Goal: Information Seeking & Learning: Learn about a topic

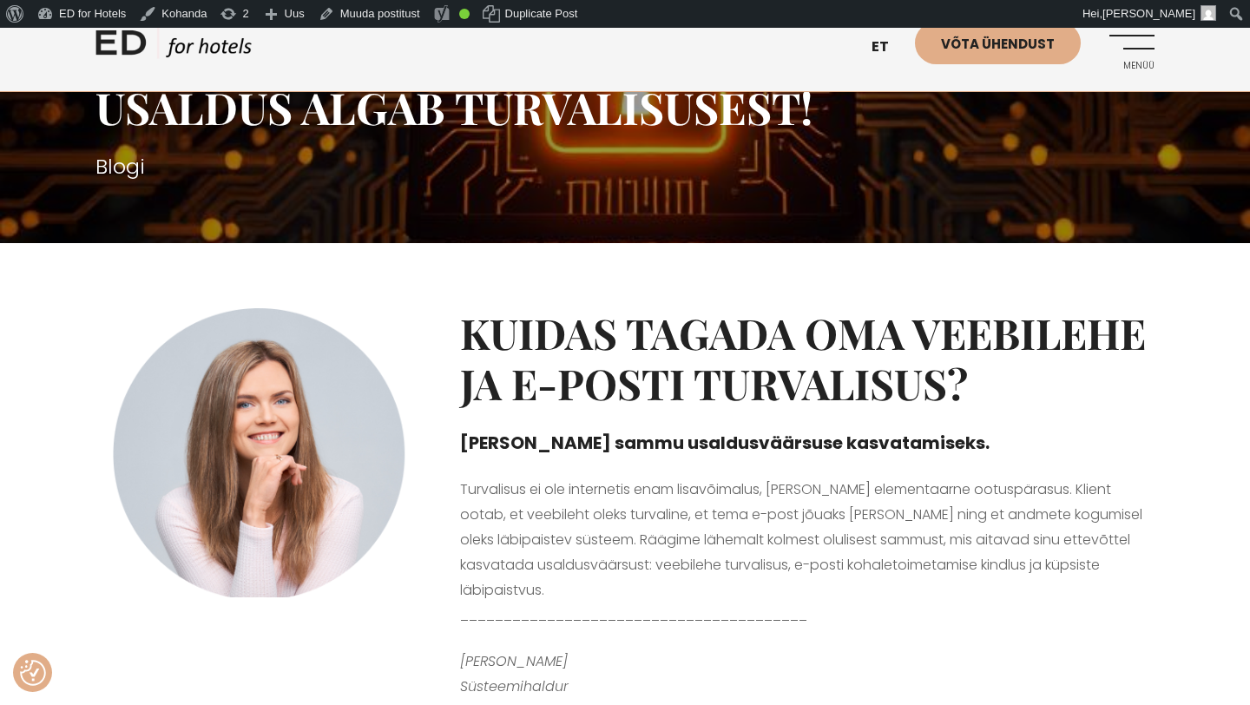
scroll to position [94, 0]
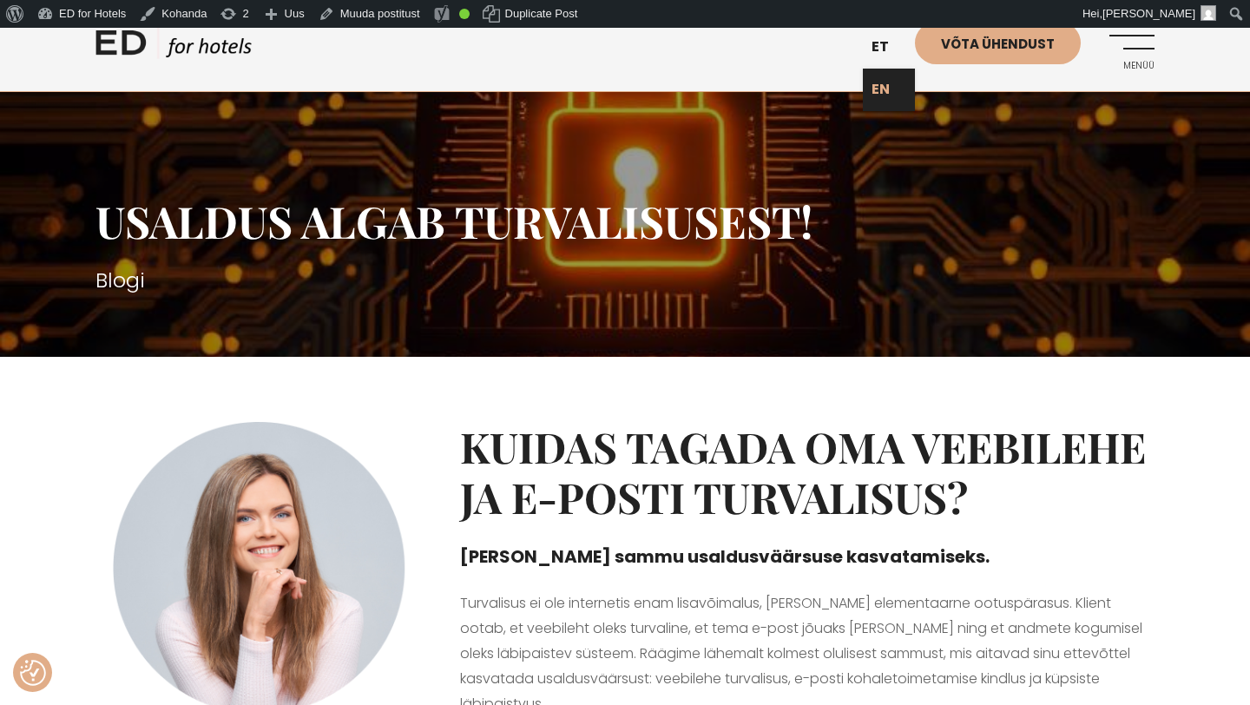
click at [876, 95] on link "EN" at bounding box center [889, 90] width 52 height 43
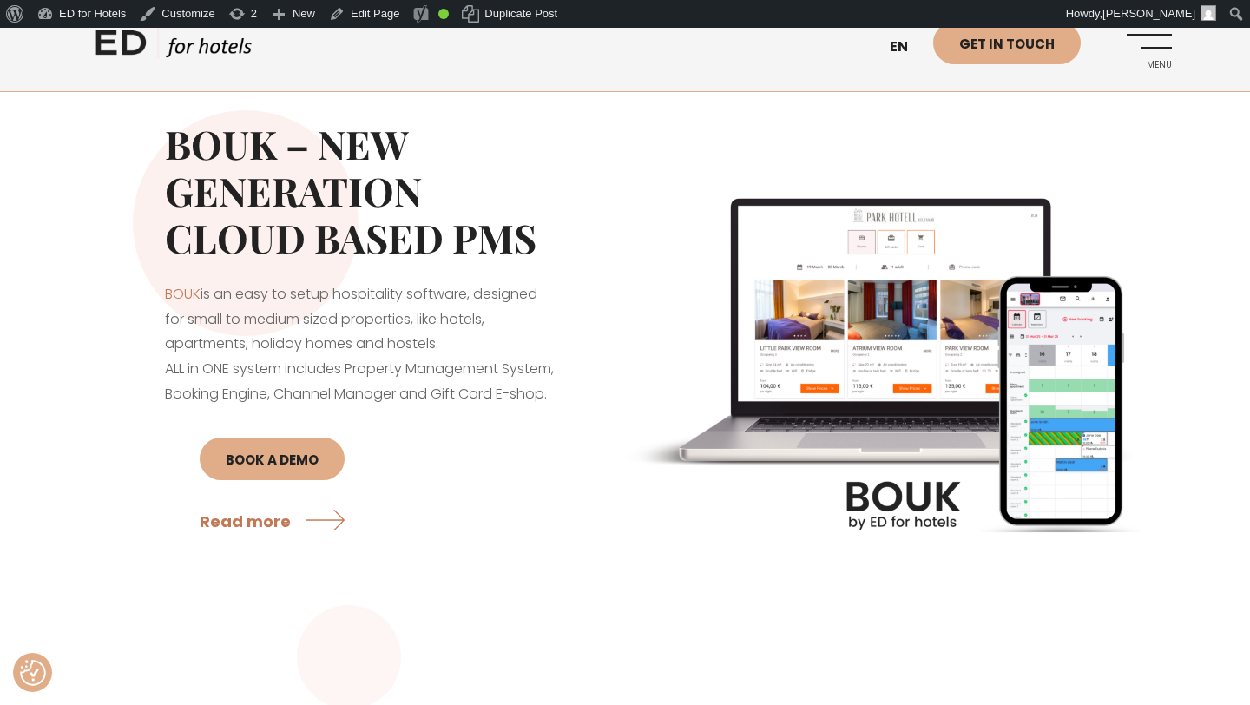
scroll to position [1467, 0]
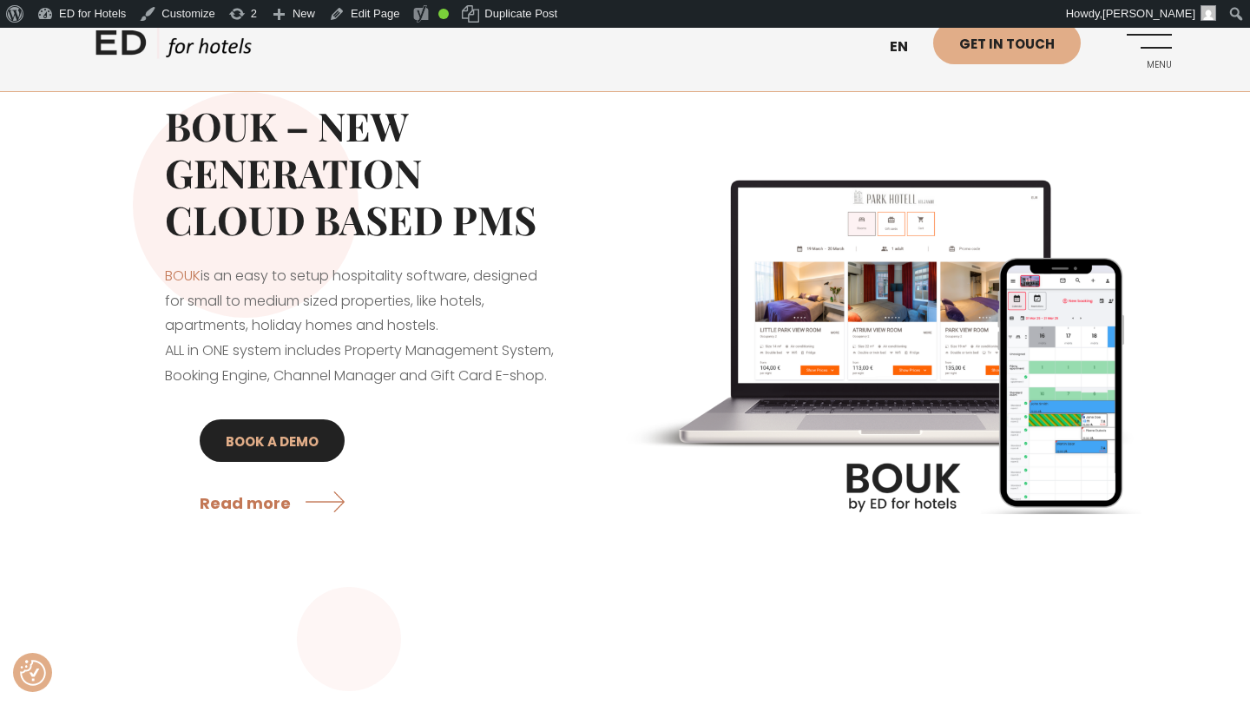
click at [268, 462] on link "BOOK A DEMO" at bounding box center [272, 440] width 145 height 43
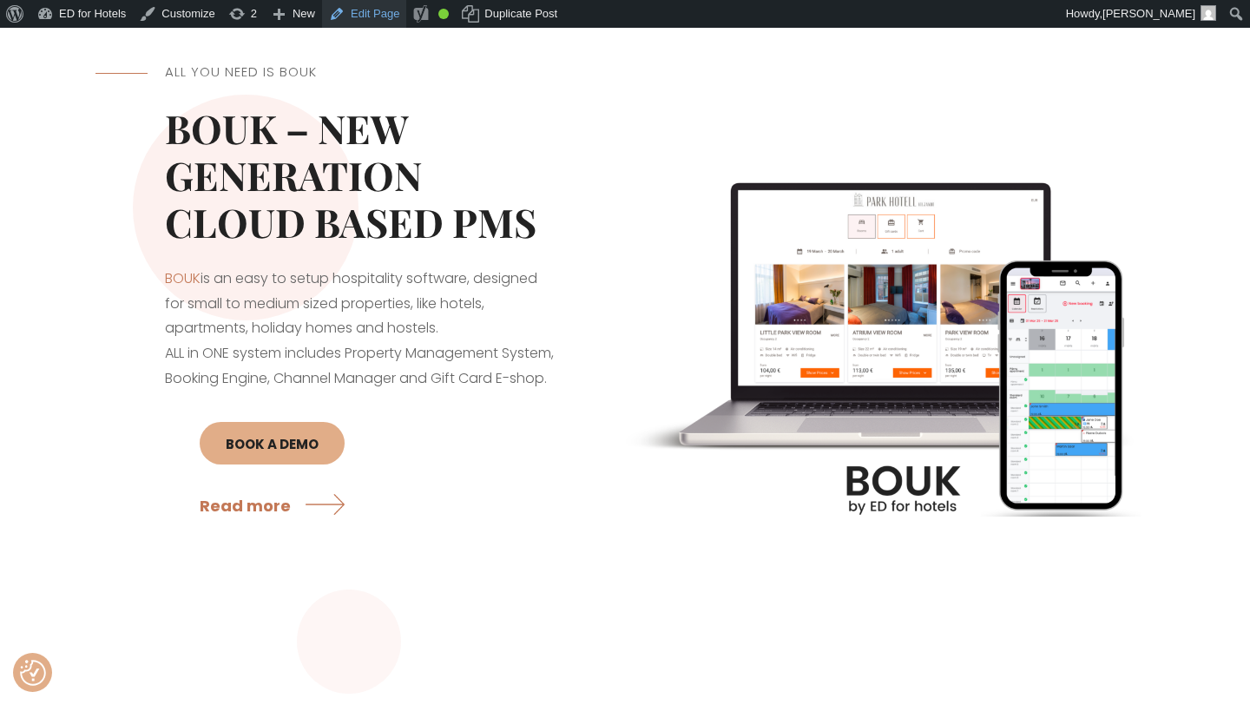
click at [366, 15] on link "Edit Page" at bounding box center [364, 14] width 84 height 28
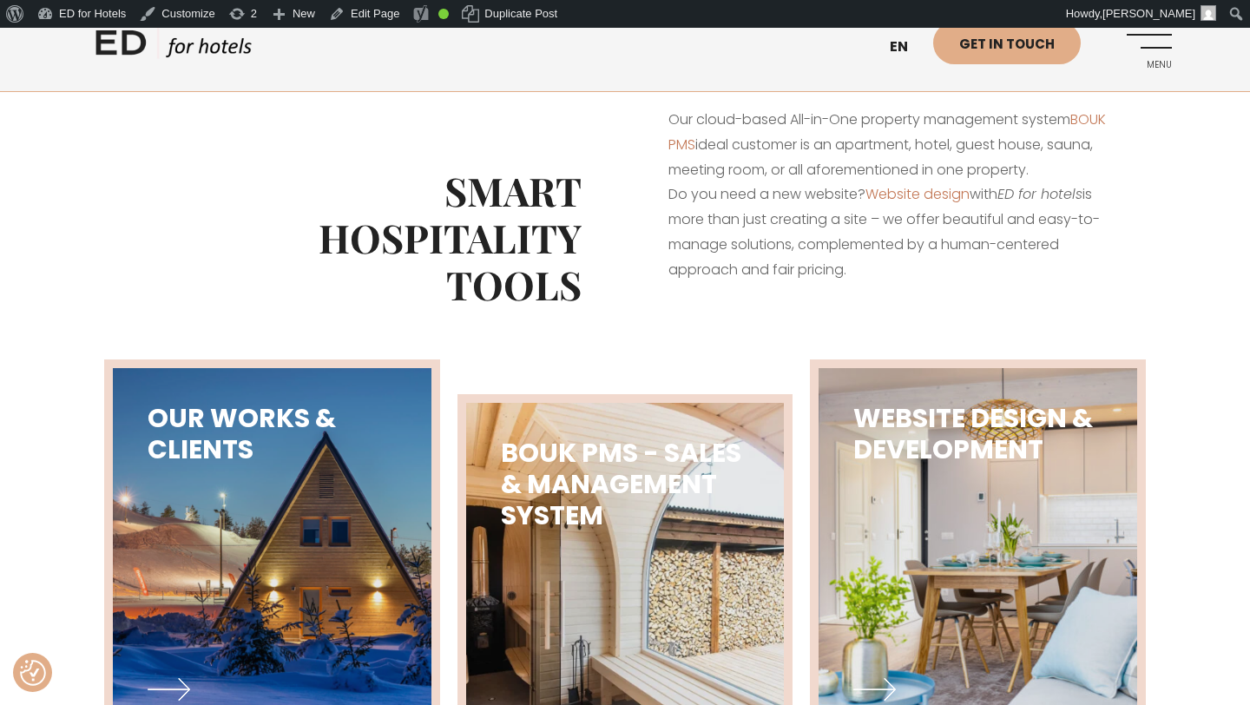
scroll to position [676, 0]
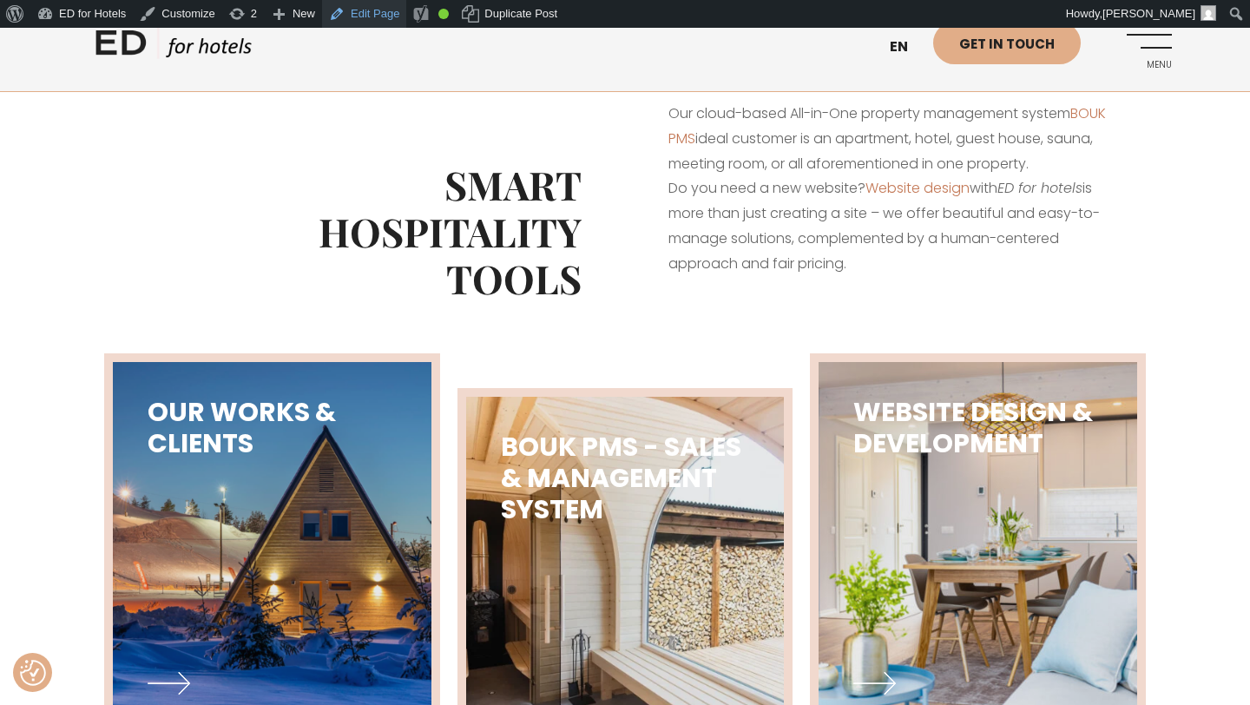
click at [383, 16] on link "Edit Page" at bounding box center [364, 14] width 84 height 28
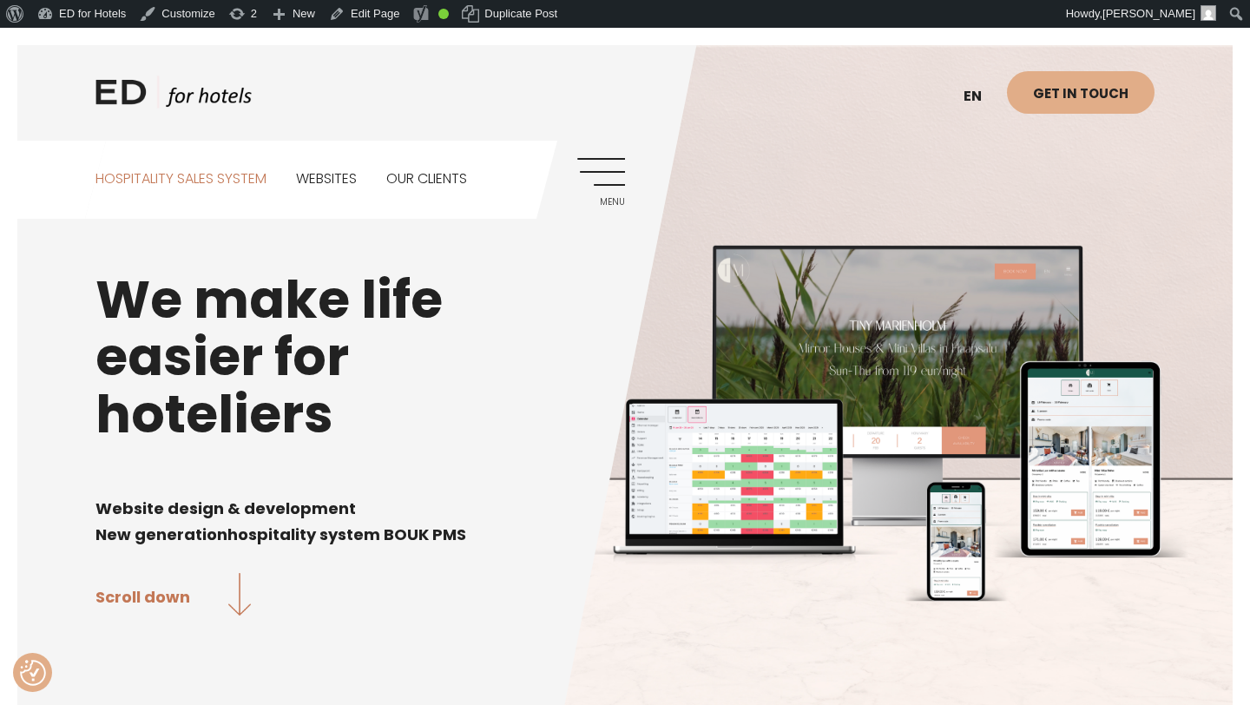
click at [220, 181] on link "Hospitality sales system" at bounding box center [181, 179] width 171 height 77
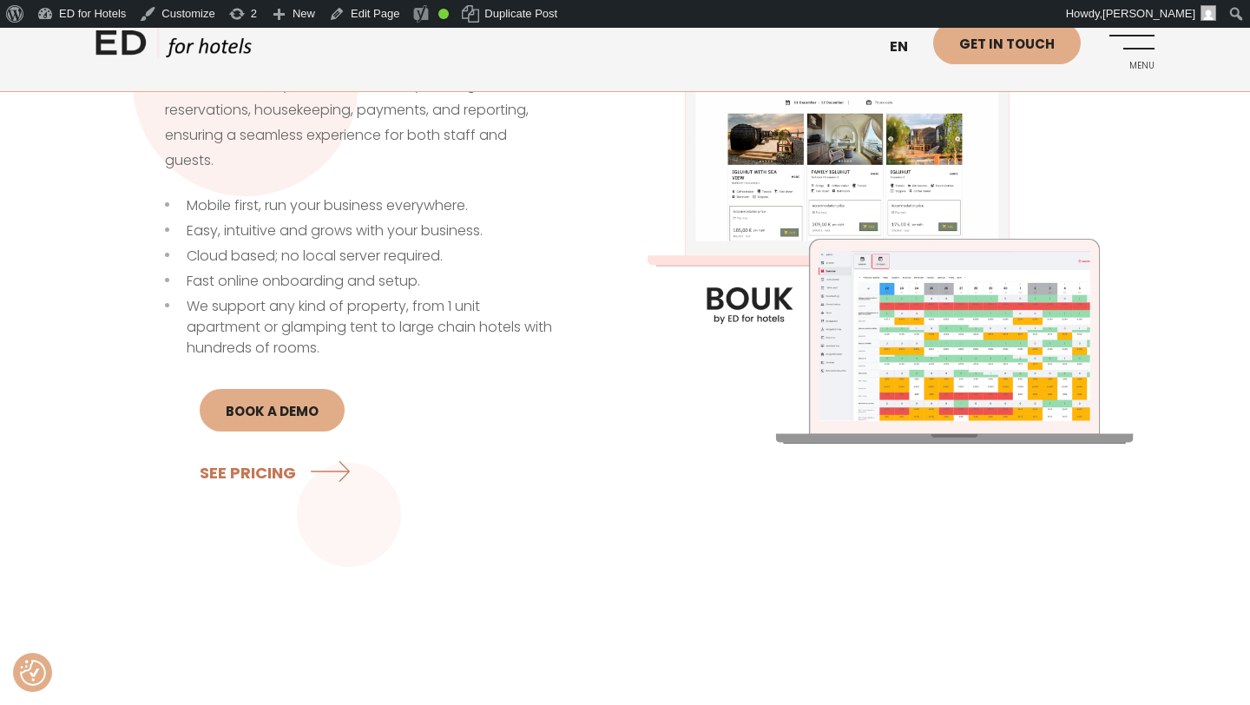
scroll to position [627, 0]
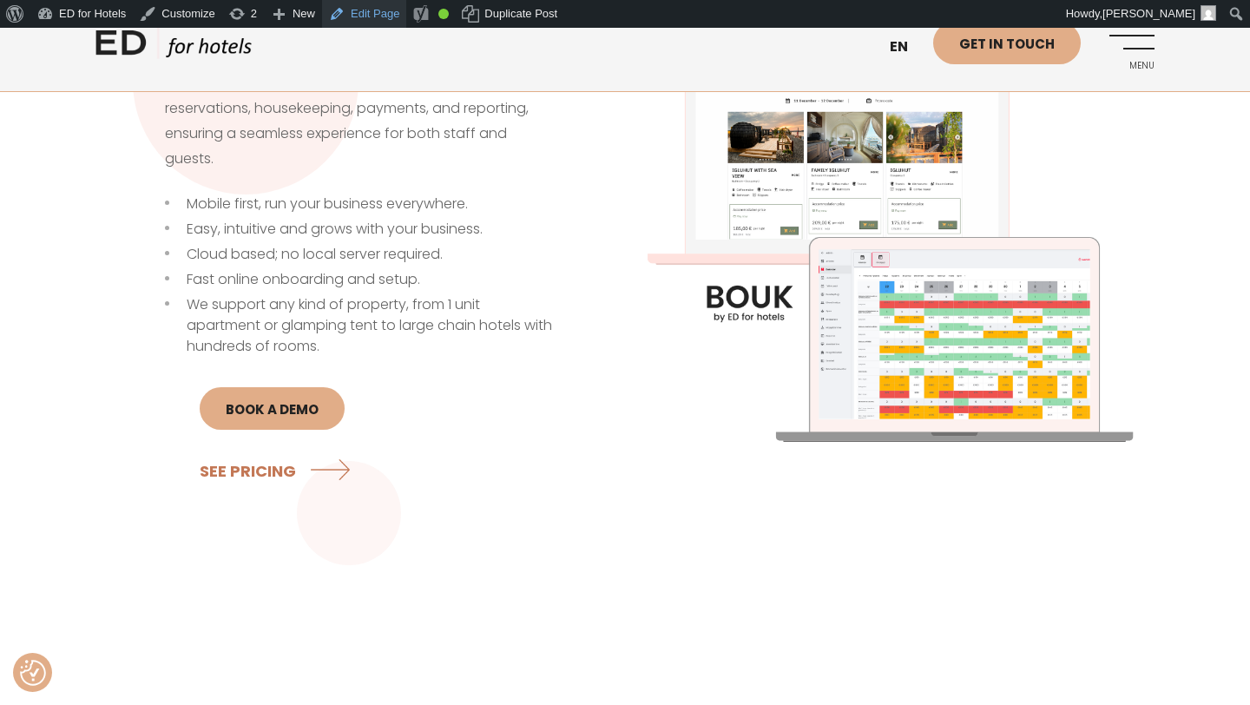
click at [372, 15] on link "Edit Page" at bounding box center [364, 14] width 84 height 28
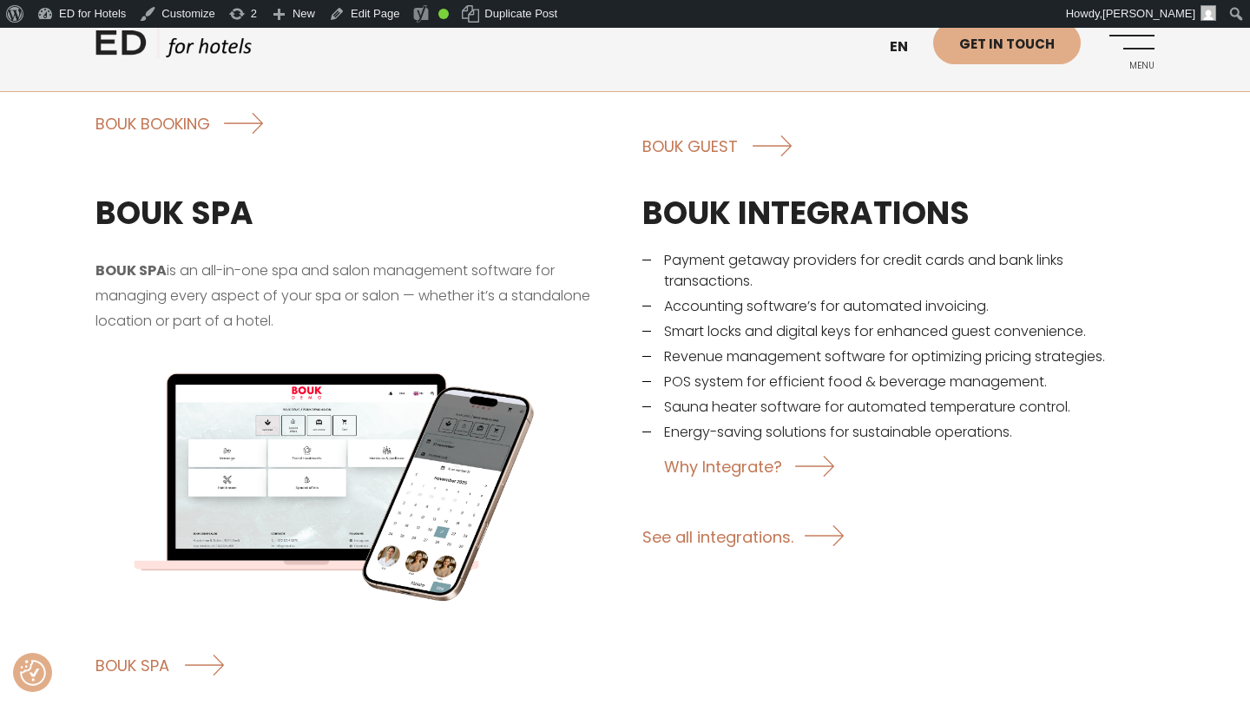
scroll to position [2593, 0]
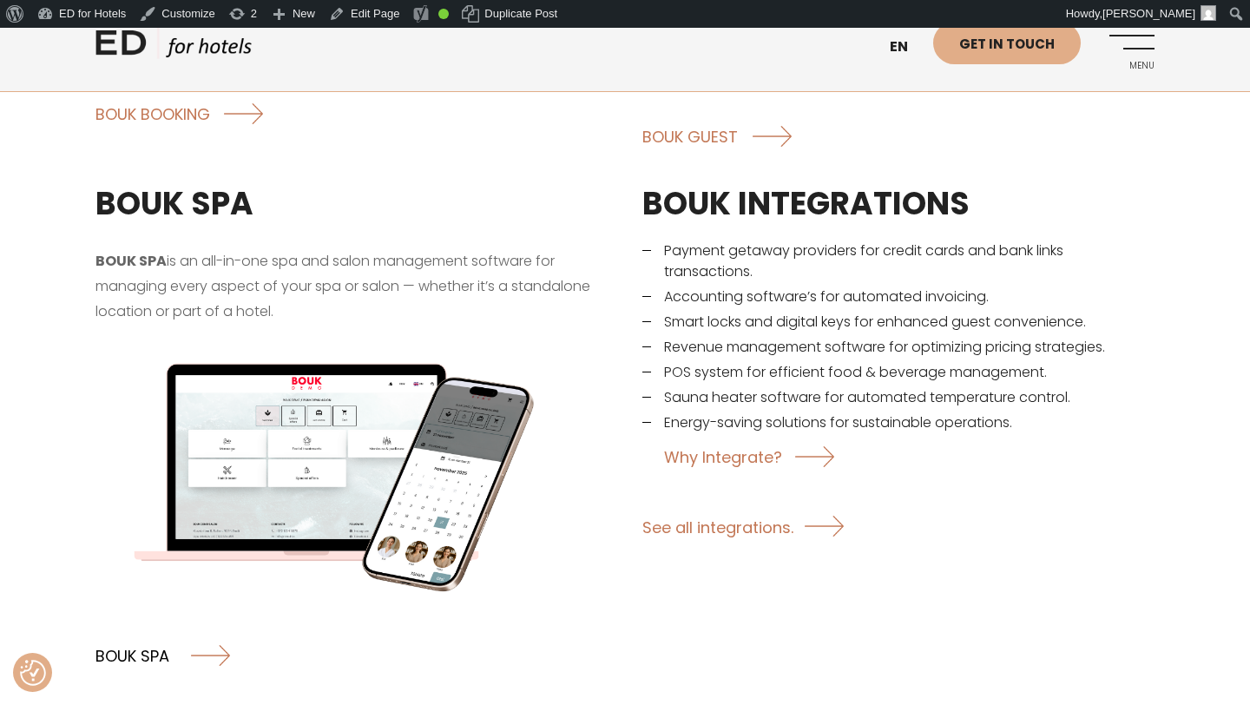
click at [148, 632] on link "BOUK SPA" at bounding box center [163, 655] width 135 height 46
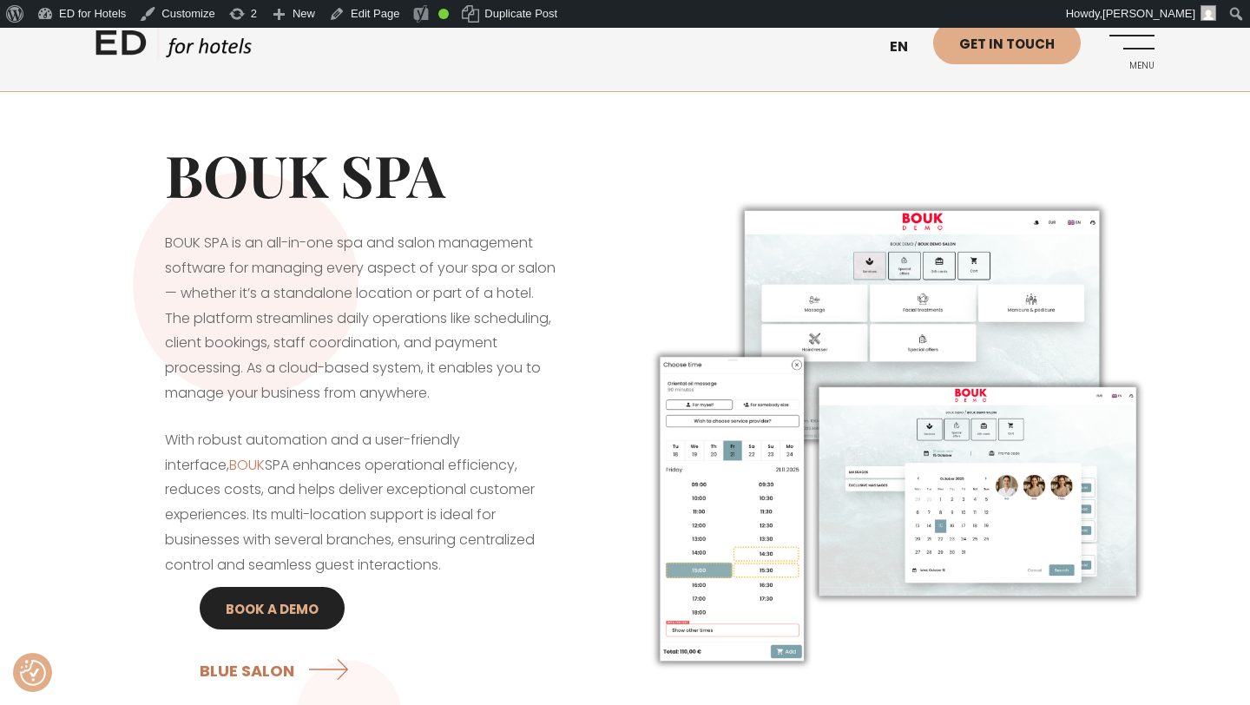
click at [303, 604] on link "BOOK A DEMO" at bounding box center [272, 608] width 145 height 43
click at [379, 9] on link "Edit Page" at bounding box center [364, 14] width 84 height 28
click at [290, 611] on link "BOOK A DEMO" at bounding box center [272, 608] width 145 height 43
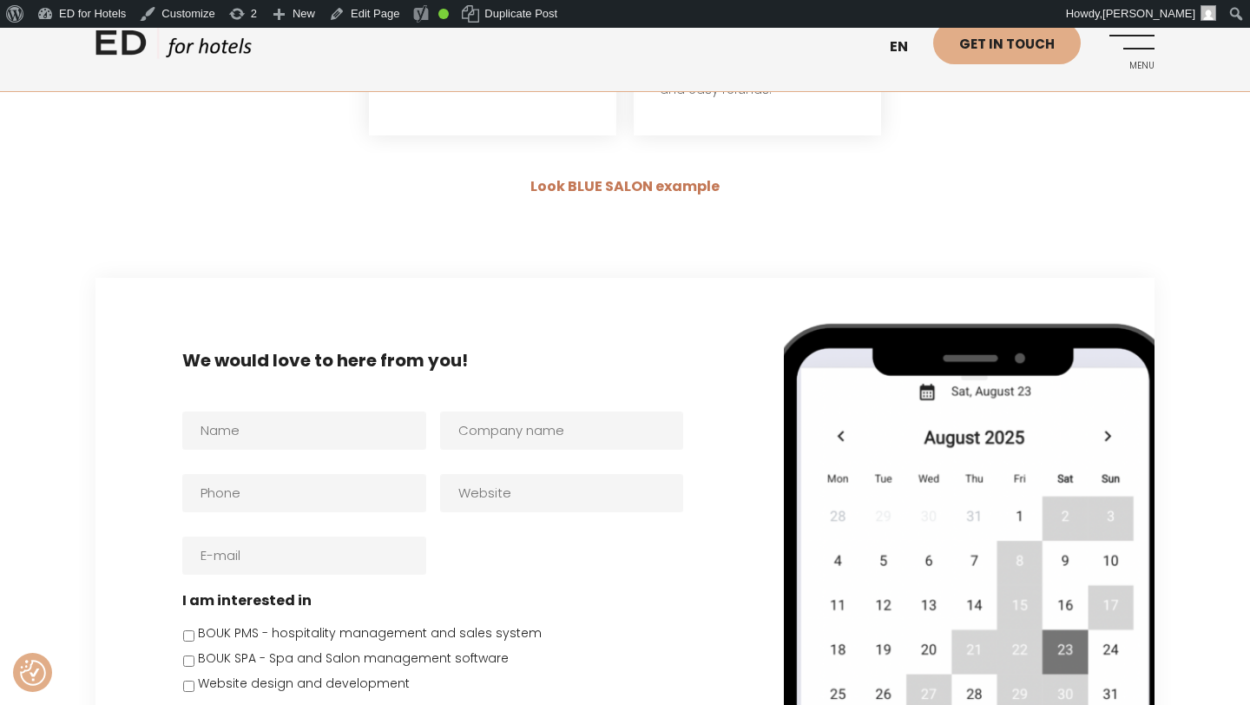
scroll to position [4607, 0]
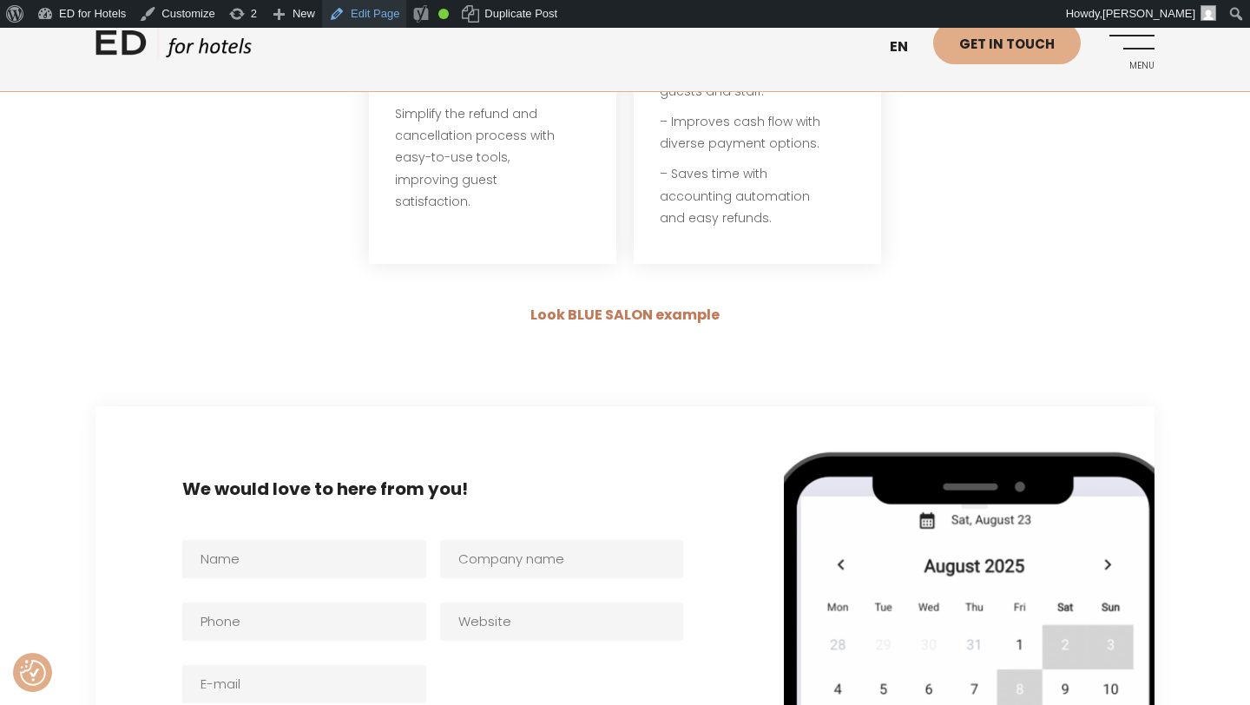
click at [393, 15] on link "Edit Page" at bounding box center [364, 14] width 84 height 28
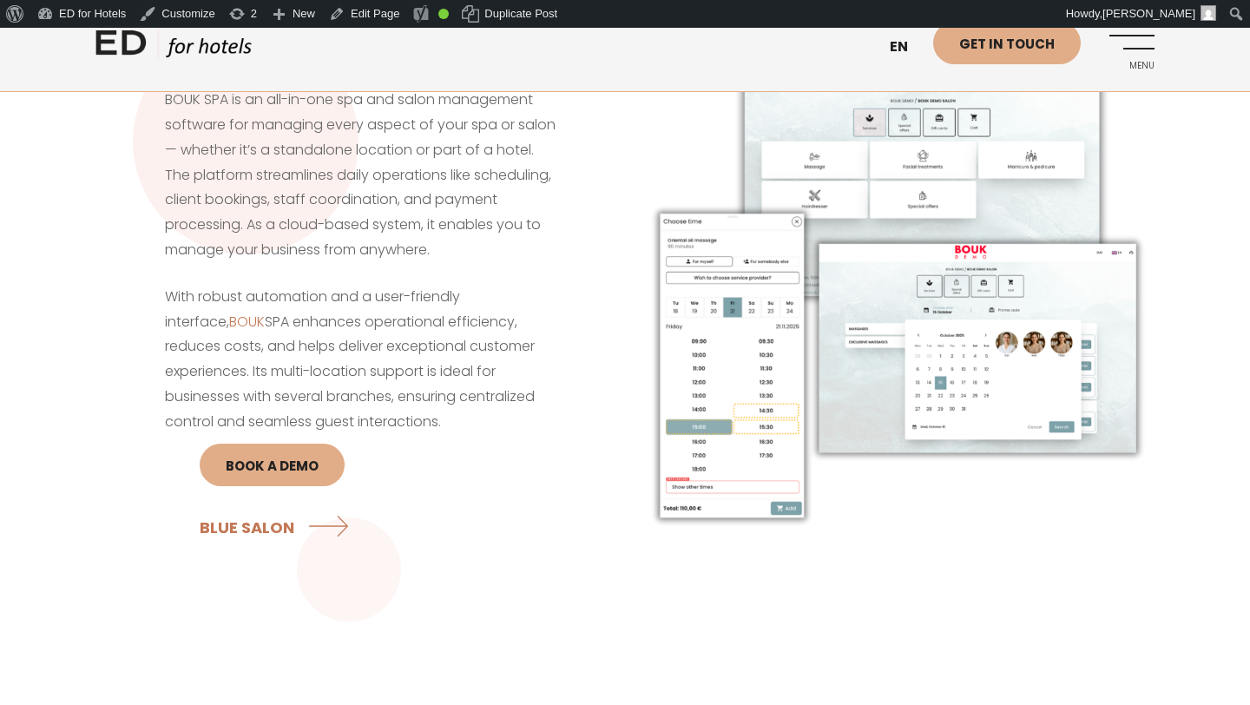
scroll to position [158, 0]
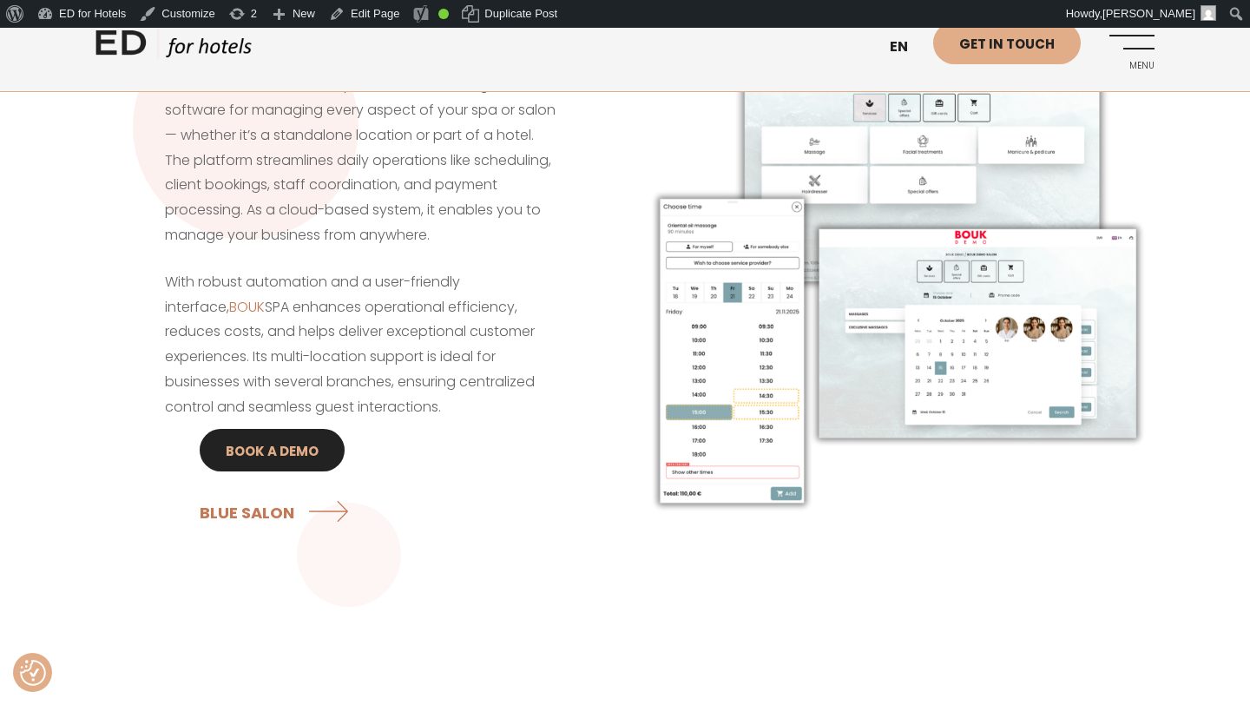
click at [306, 452] on link "BOOK A DEMO" at bounding box center [272, 450] width 145 height 43
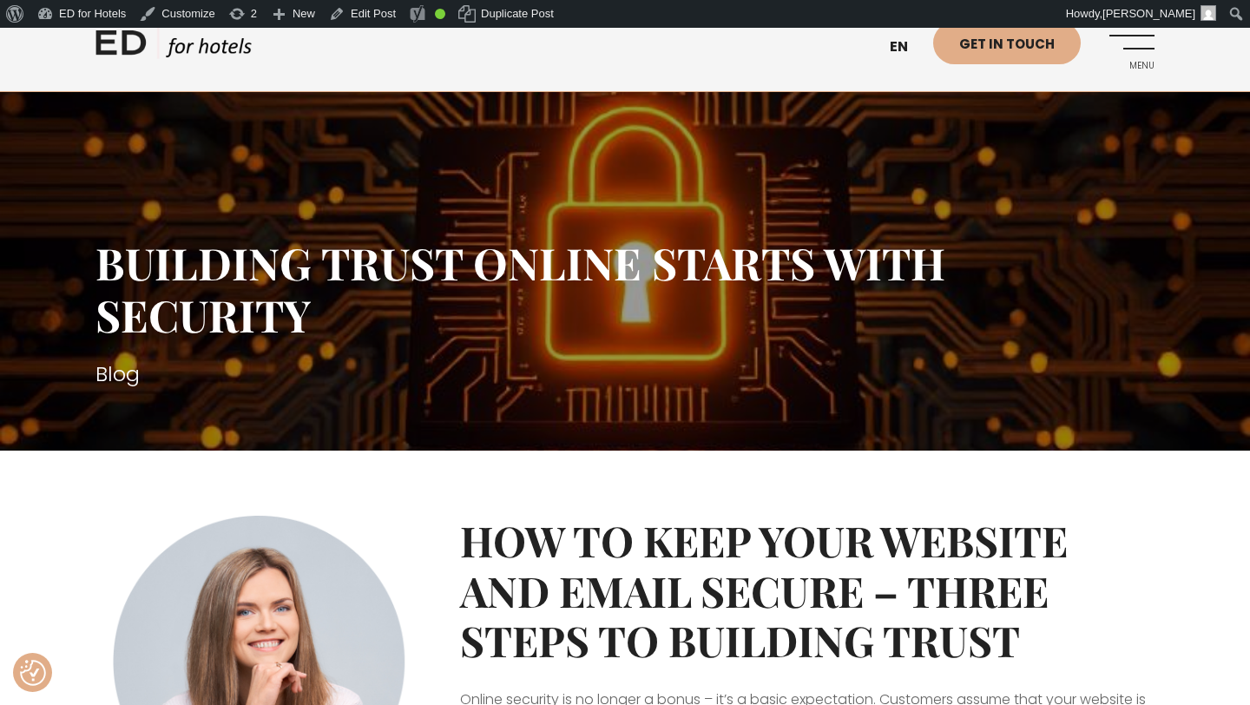
click at [186, 50] on link "ED HOTELS" at bounding box center [174, 47] width 156 height 43
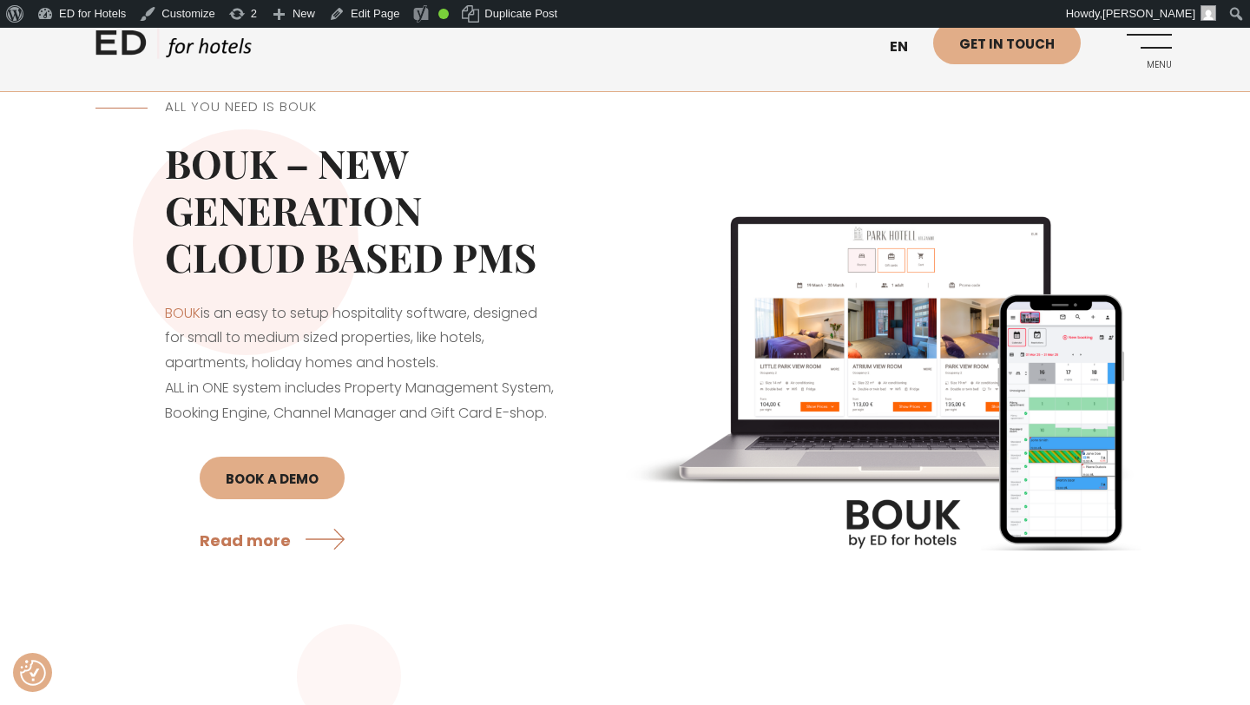
scroll to position [1457, 0]
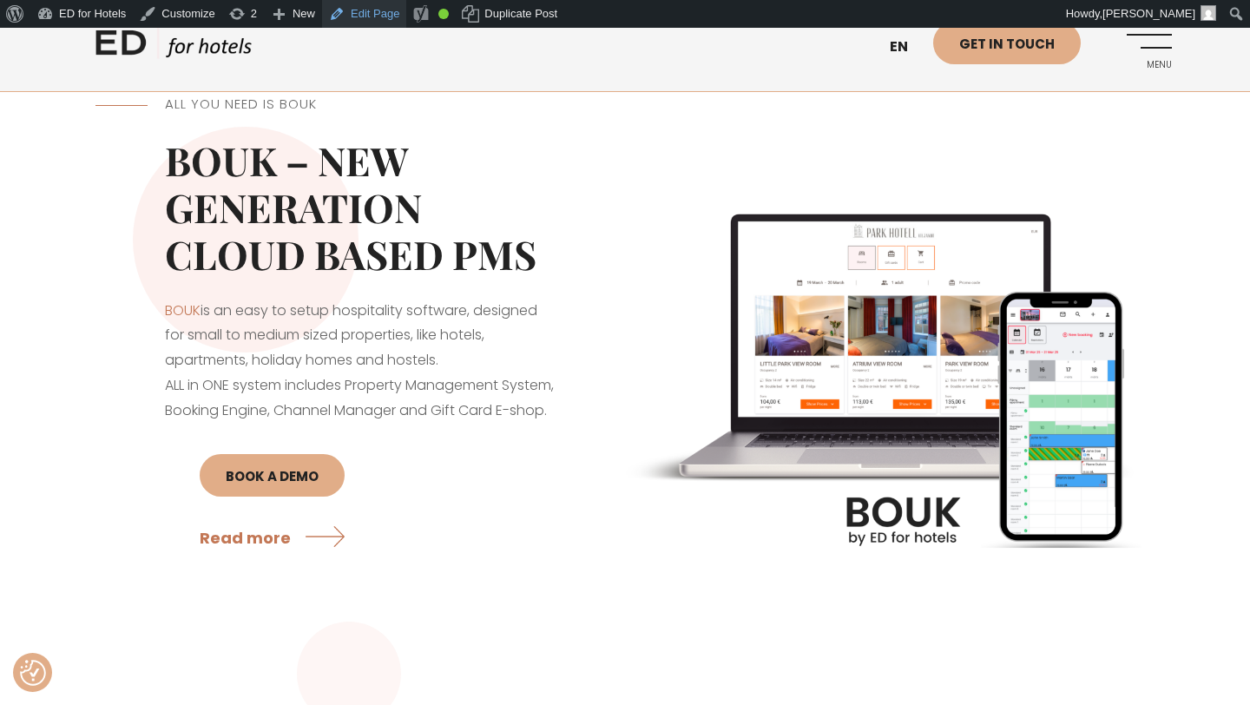
click at [380, 7] on link "Edit Page" at bounding box center [364, 14] width 84 height 28
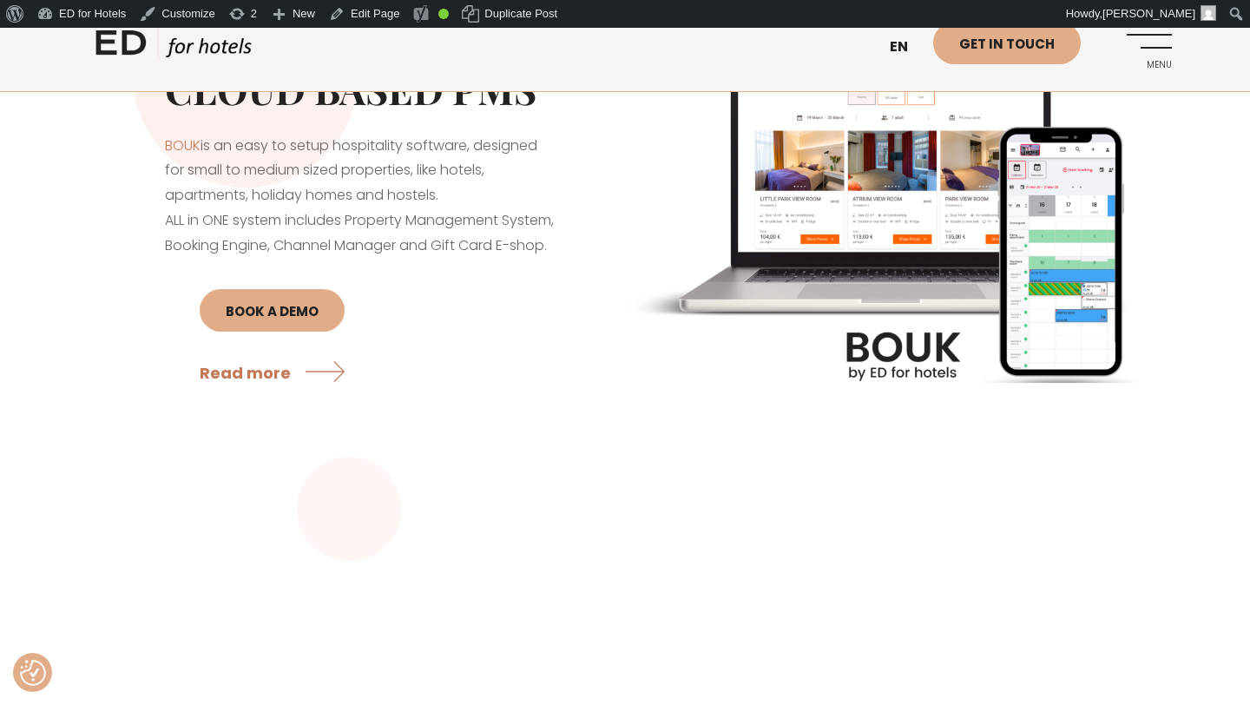
scroll to position [1636, 0]
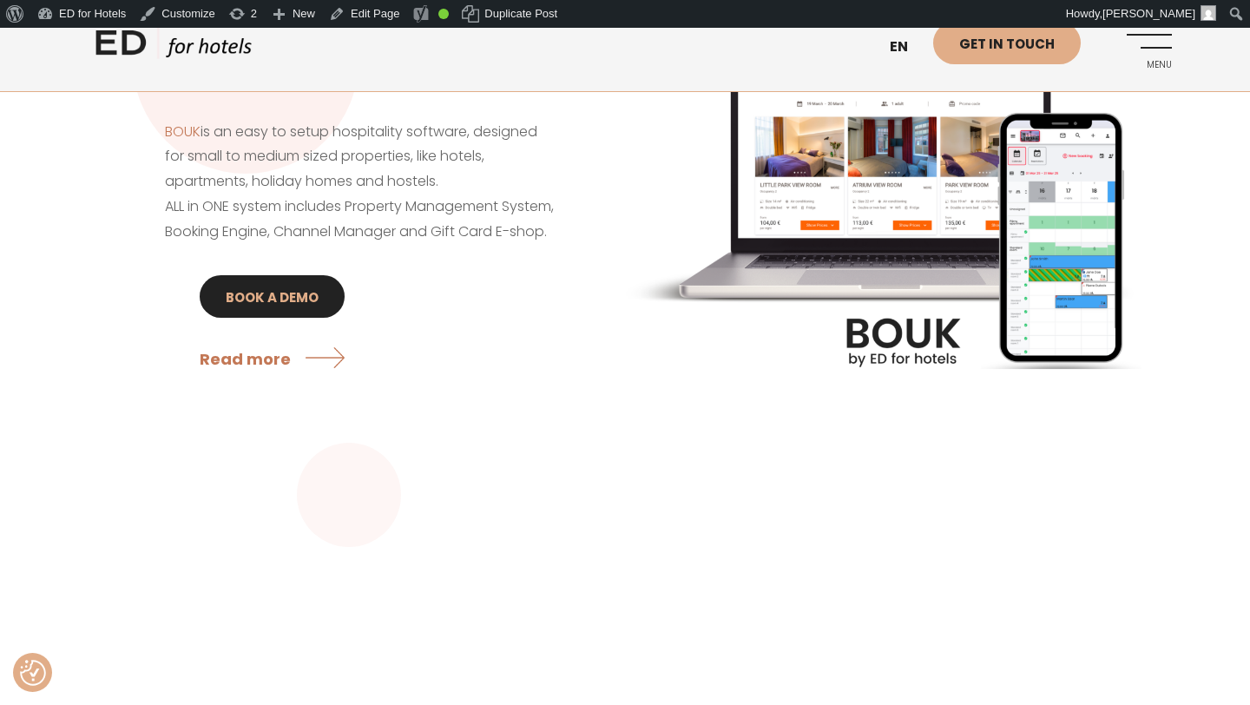
click at [313, 318] on link "BOOK A DEMO" at bounding box center [272, 296] width 145 height 43
click at [268, 381] on link "Read more" at bounding box center [276, 358] width 152 height 46
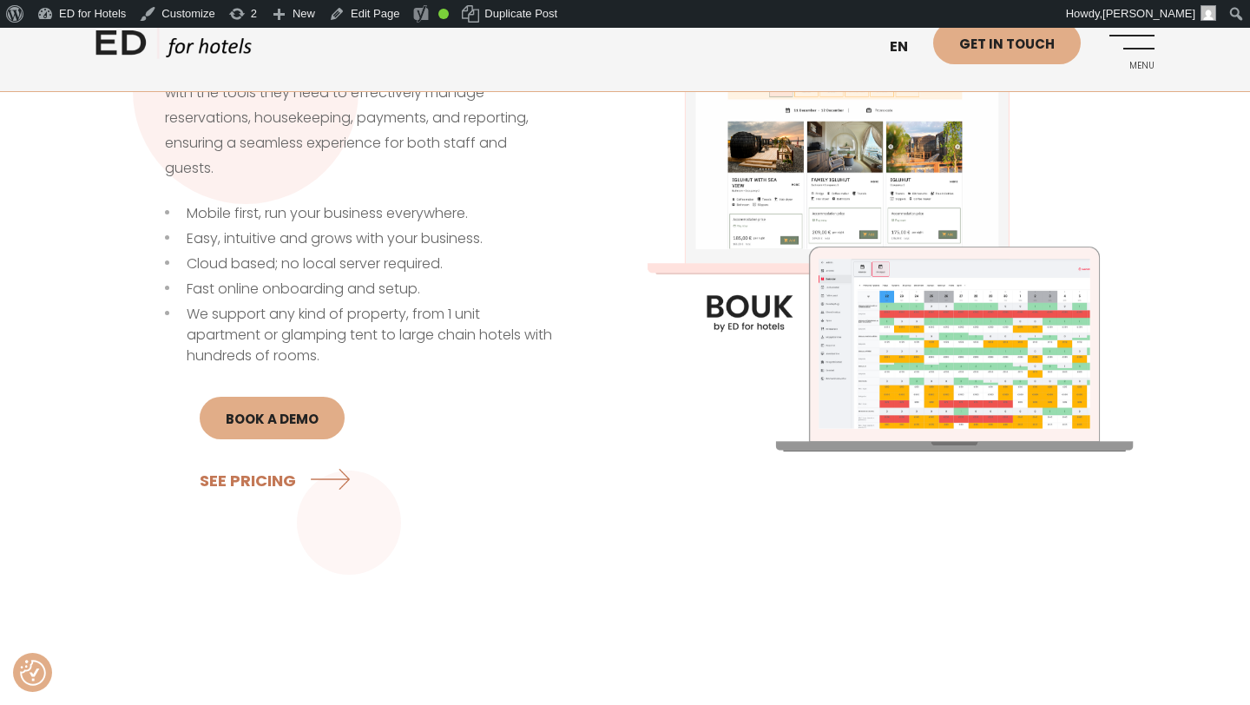
scroll to position [701, 0]
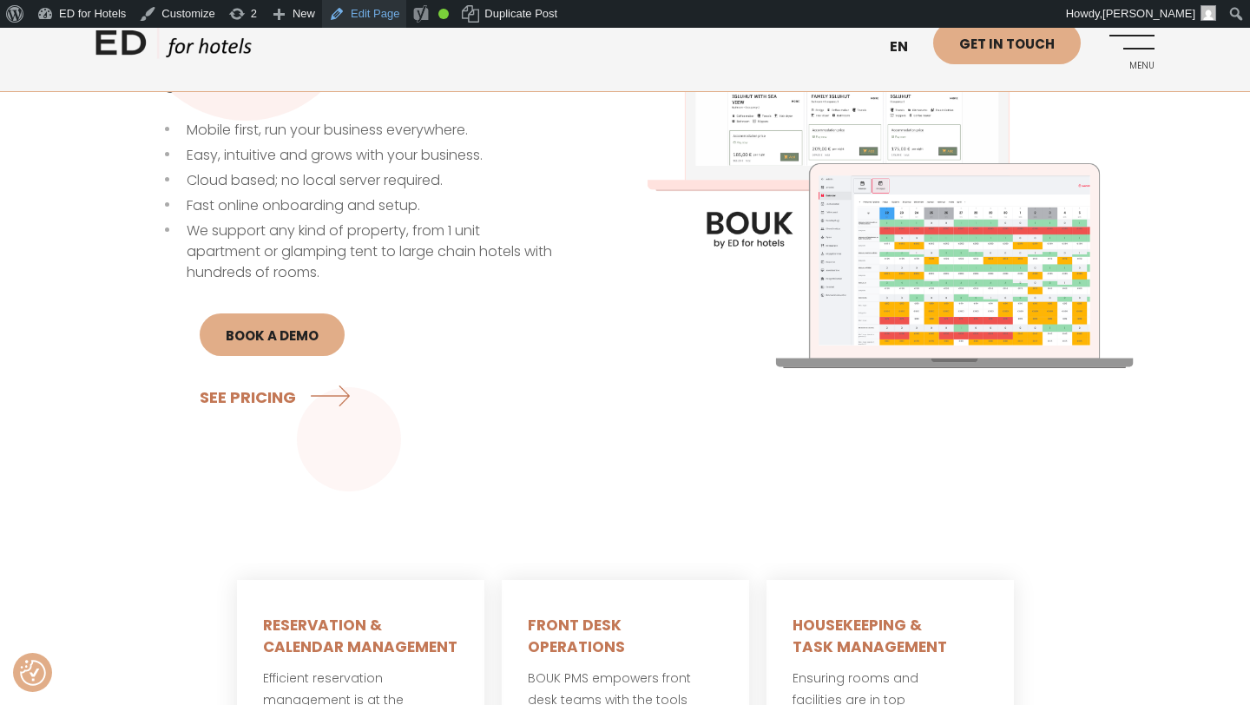
click at [372, 17] on link "Edit Page" at bounding box center [364, 14] width 84 height 28
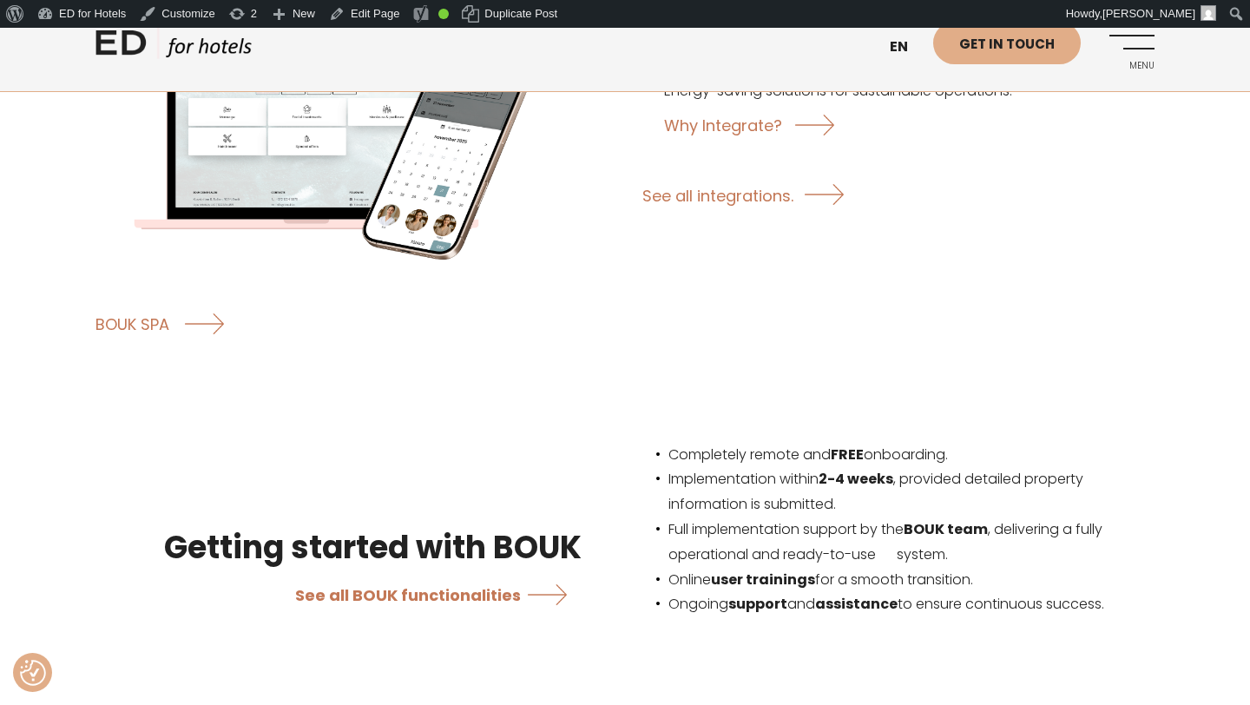
scroll to position [2929, 0]
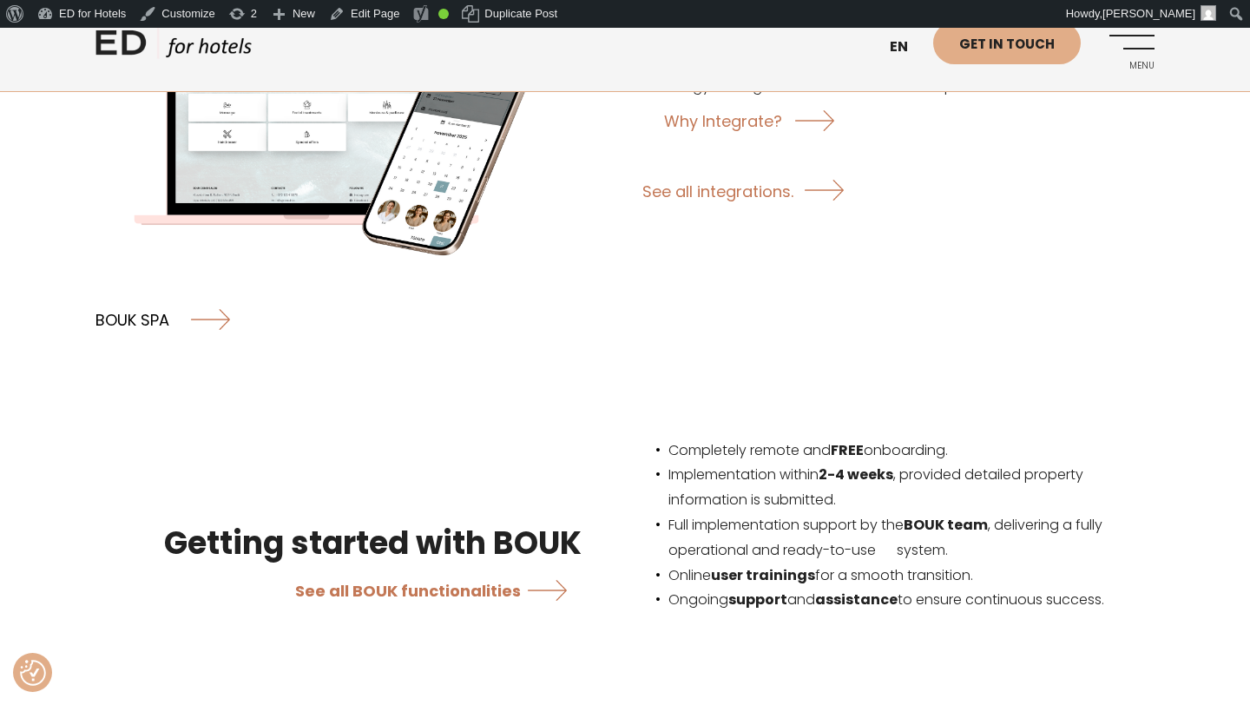
click at [152, 299] on link "BOUK SPA" at bounding box center [163, 319] width 135 height 46
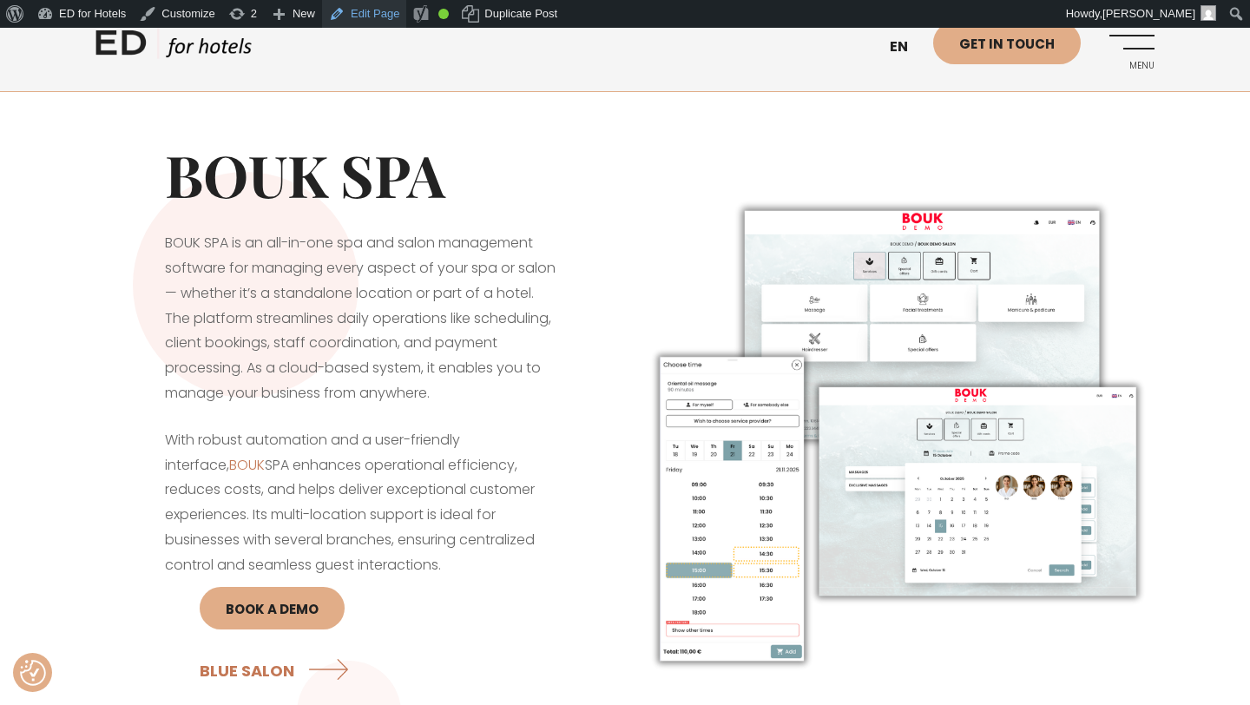
click at [383, 13] on link "Edit Page" at bounding box center [364, 14] width 84 height 28
click at [148, 51] on link "ED HOTELS" at bounding box center [174, 47] width 156 height 43
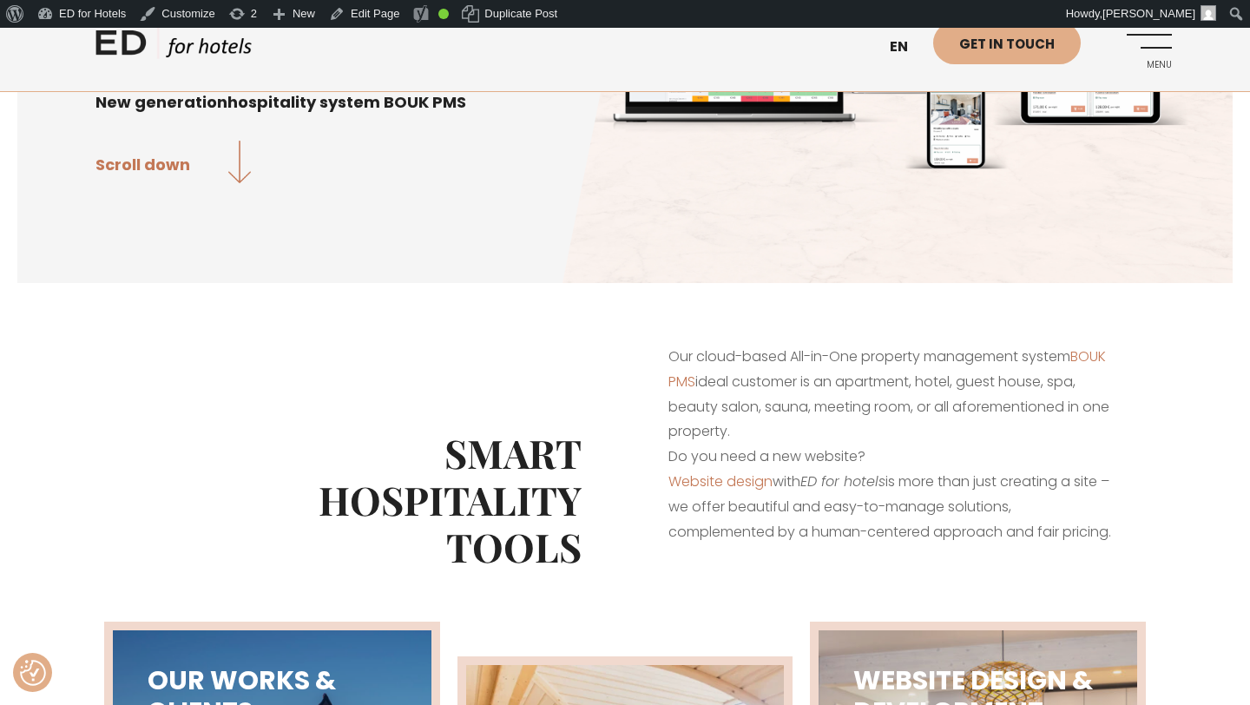
scroll to position [227, 0]
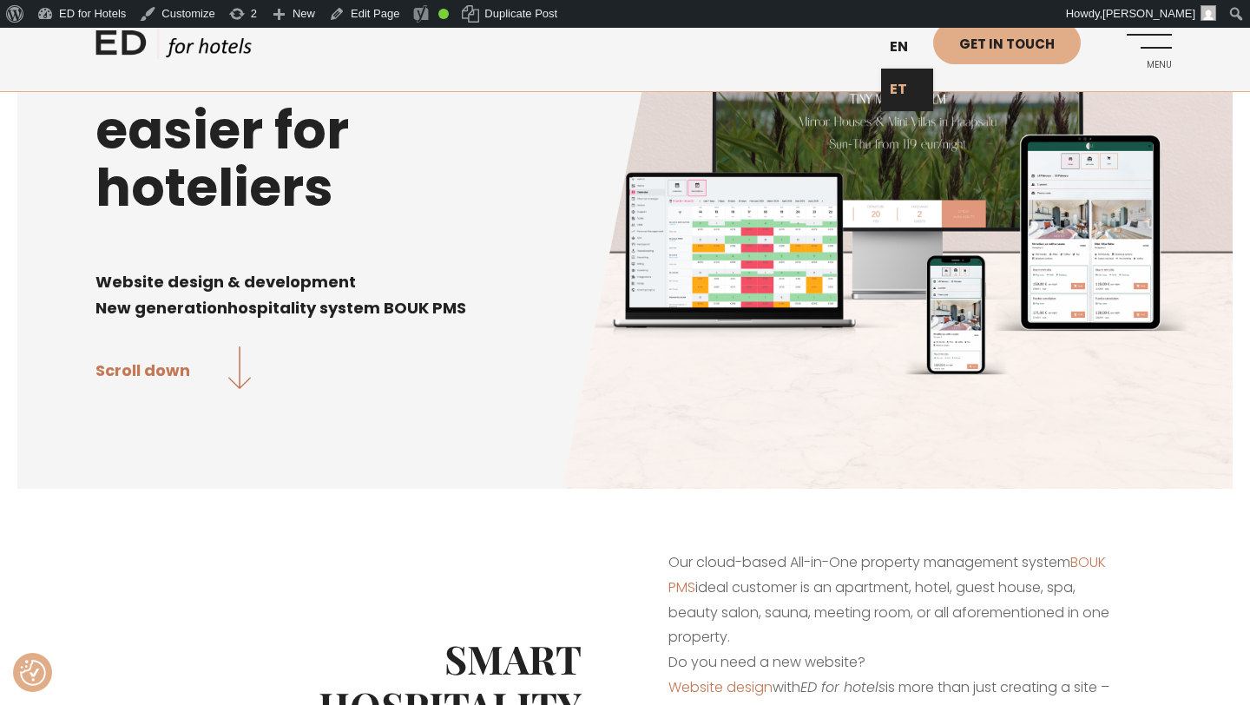
click at [897, 79] on link "ET" at bounding box center [907, 90] width 52 height 43
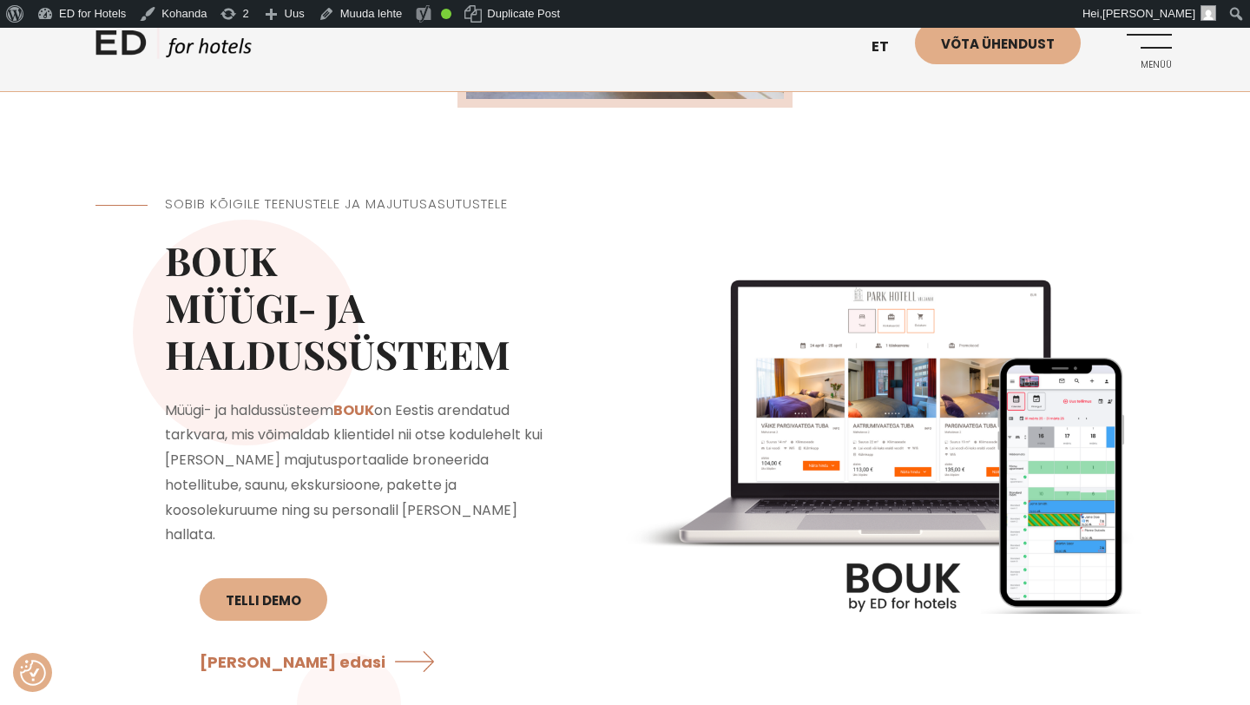
scroll to position [1274, 0]
click at [377, 15] on link "Muuda lehte" at bounding box center [361, 14] width 98 height 28
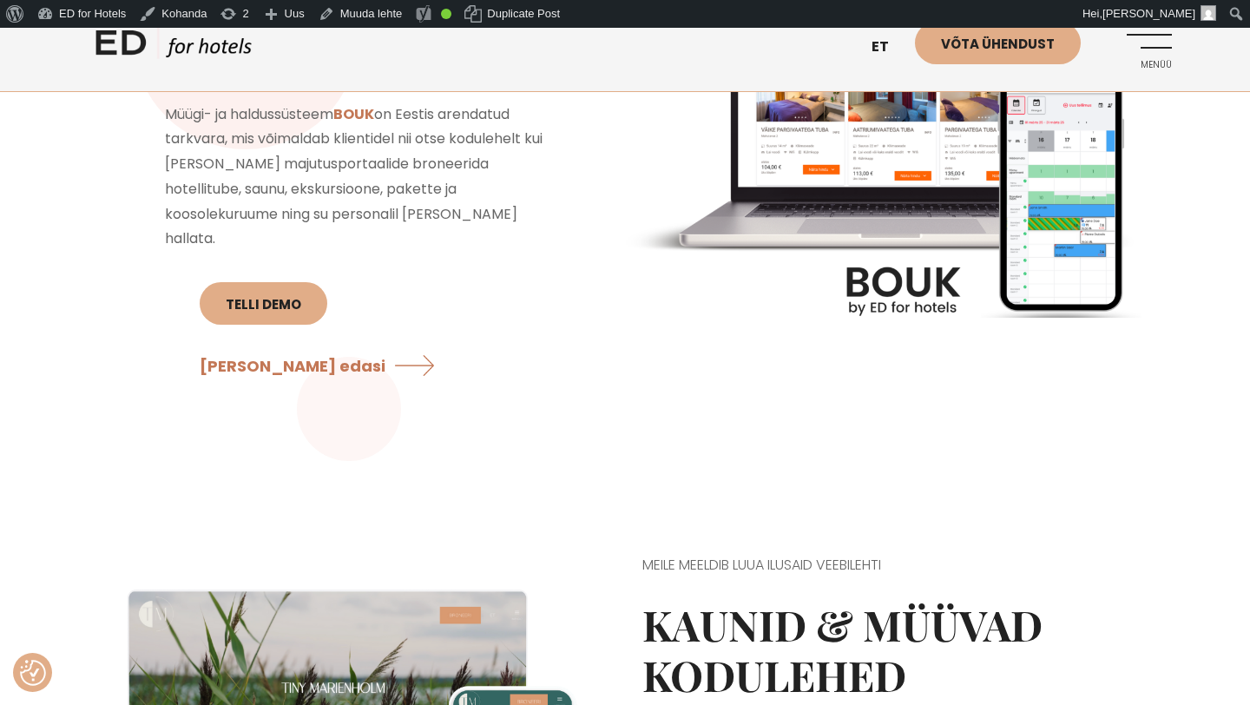
scroll to position [1581, 0]
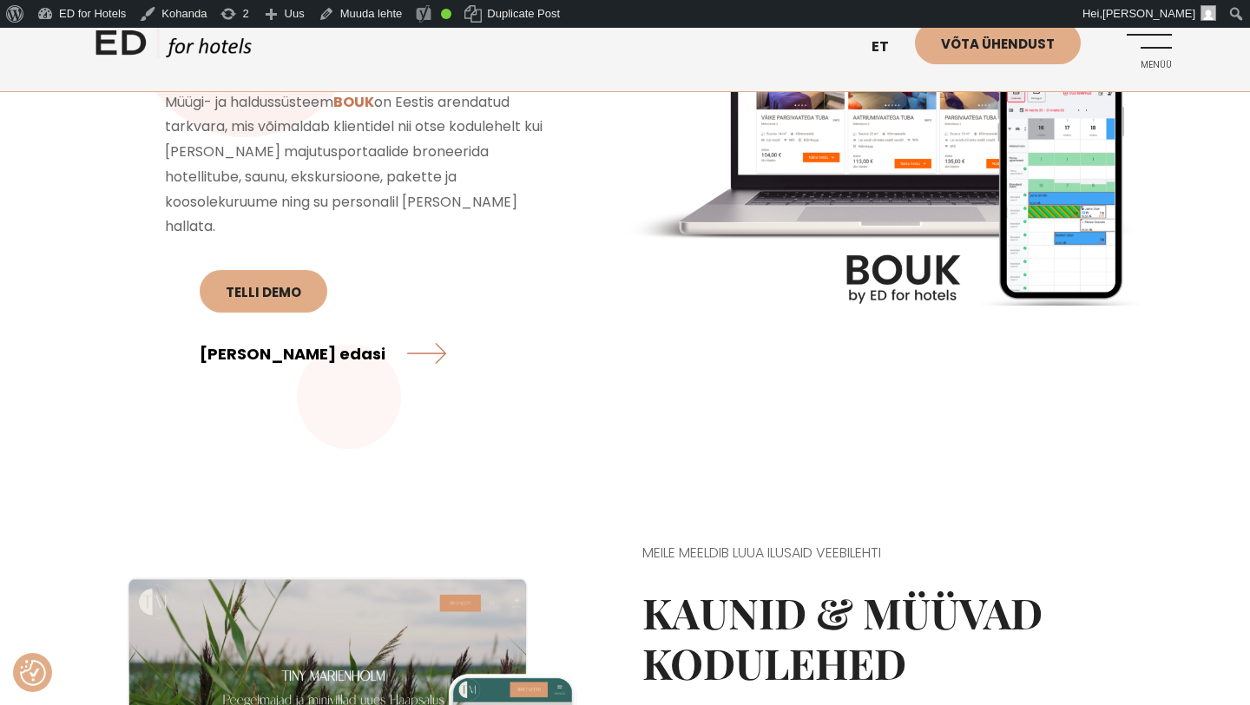
click at [425, 330] on link "Loe edasi" at bounding box center [323, 353] width 247 height 46
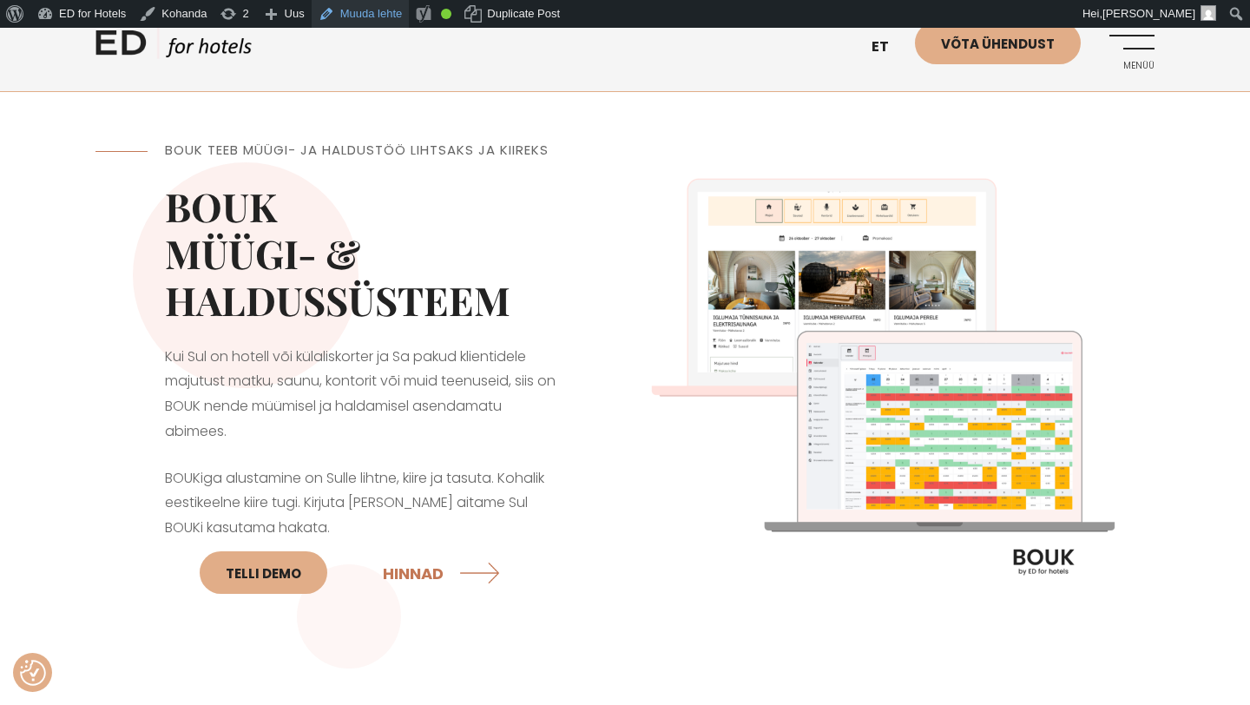
click at [378, 21] on link "Muuda lehte" at bounding box center [361, 14] width 98 height 28
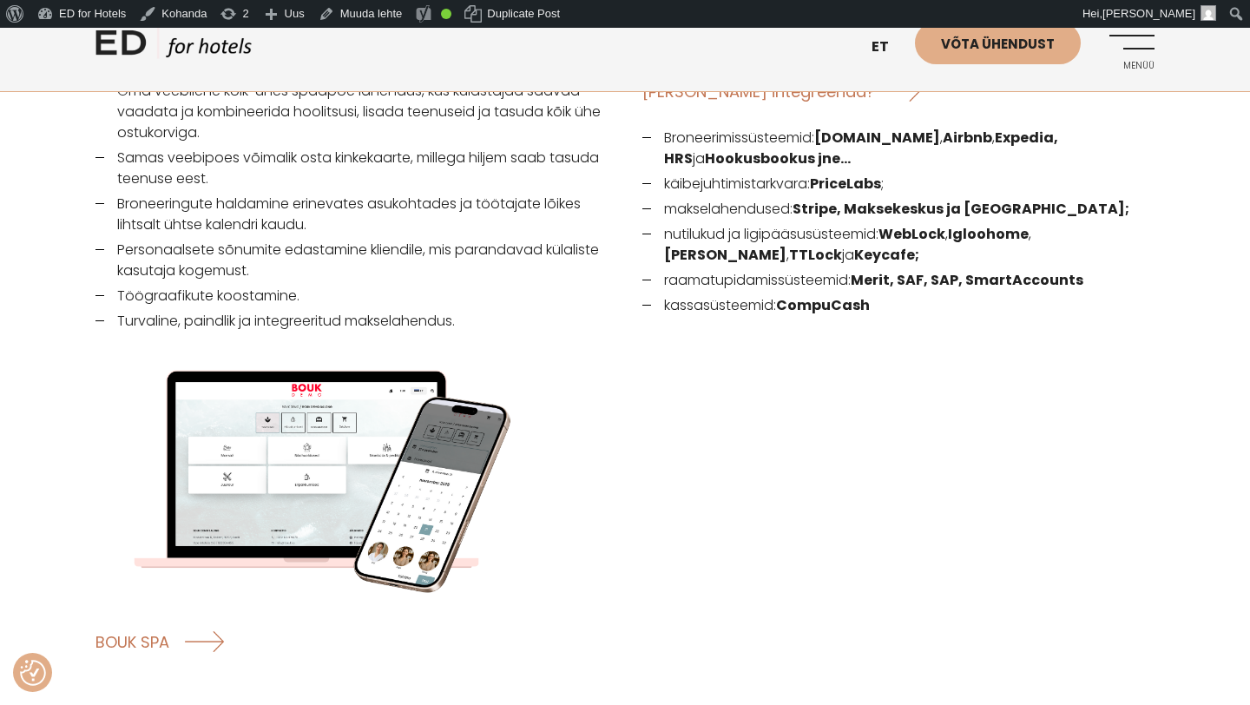
scroll to position [2595, 0]
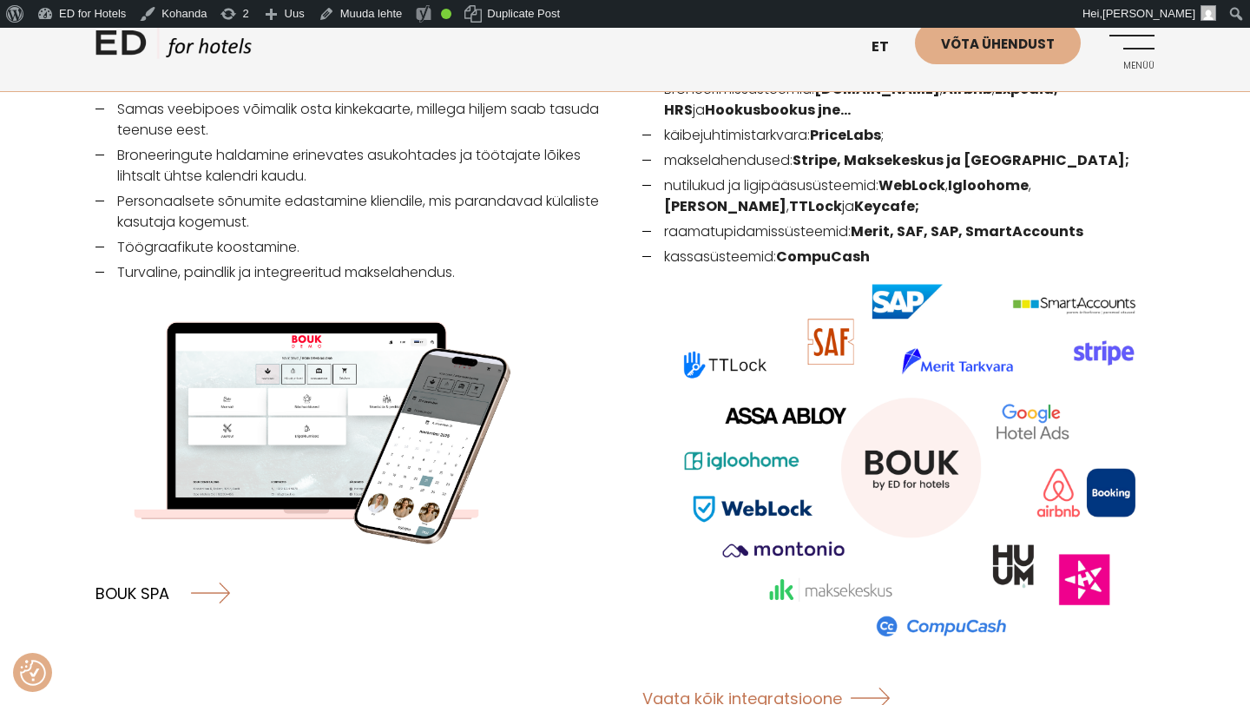
click at [136, 570] on link "BOUK SPA" at bounding box center [163, 593] width 135 height 46
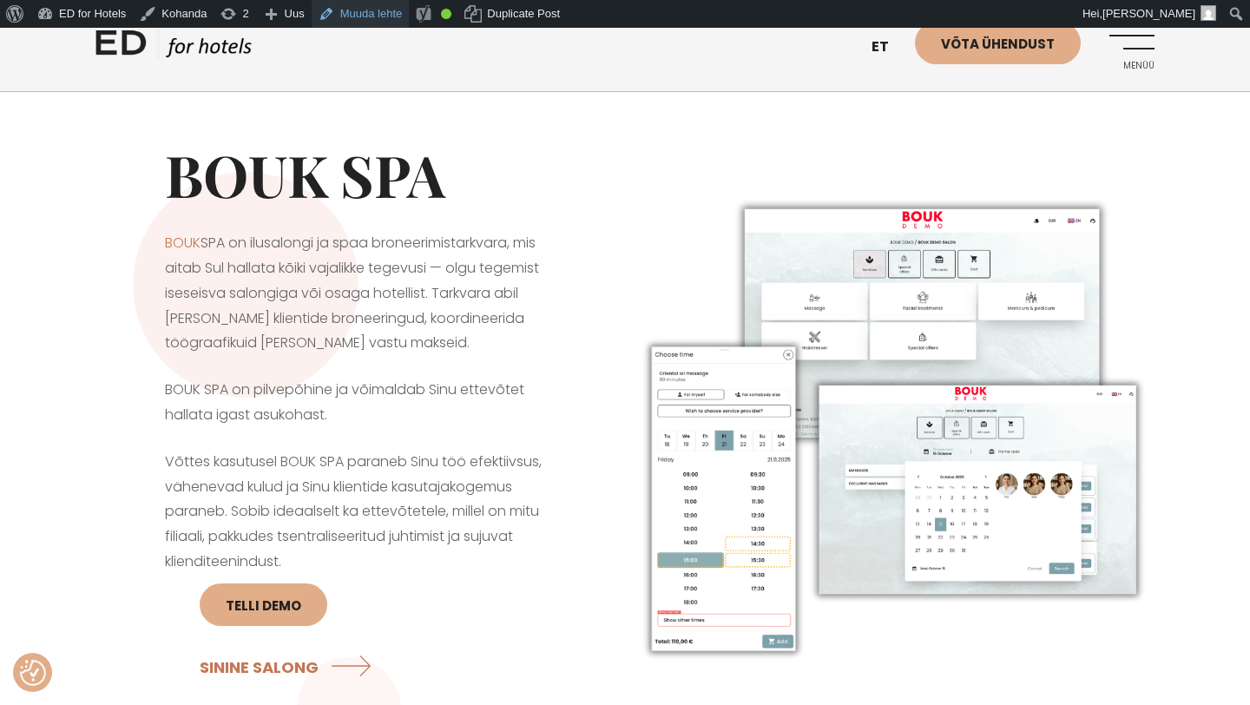
click at [392, 7] on link "Muuda lehte" at bounding box center [361, 14] width 98 height 28
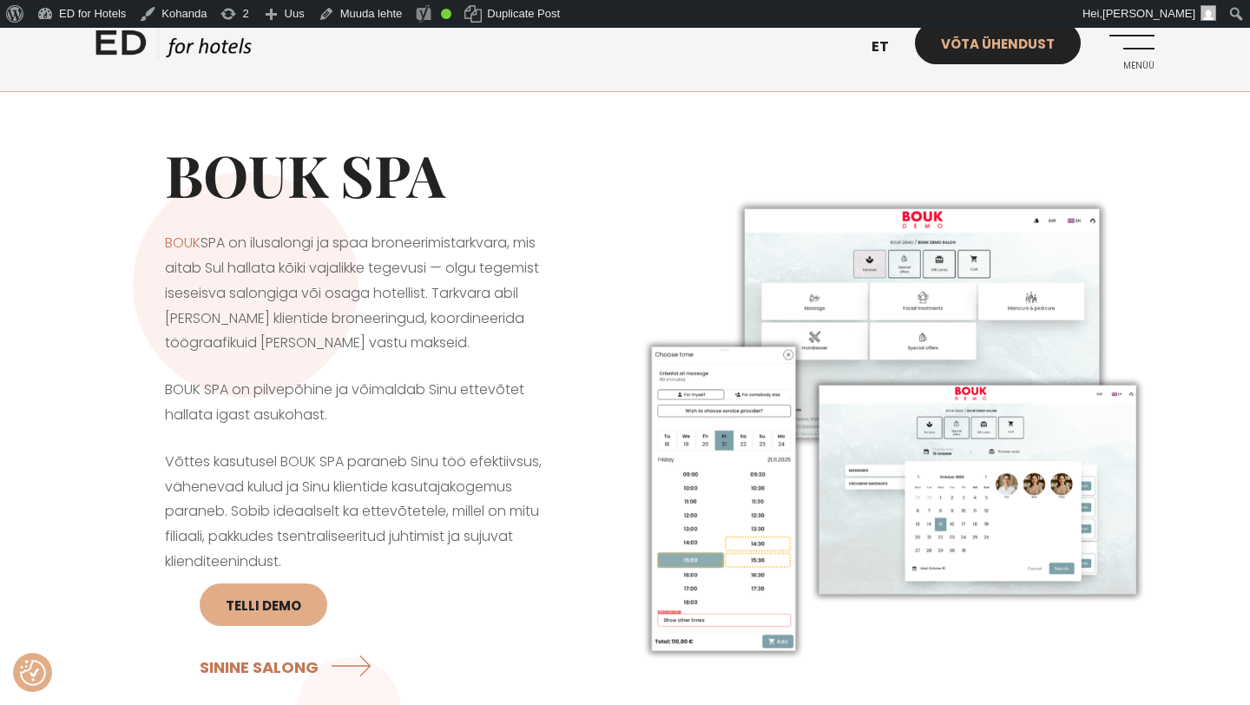
click at [991, 45] on link "Võta ühendust" at bounding box center [998, 43] width 166 height 43
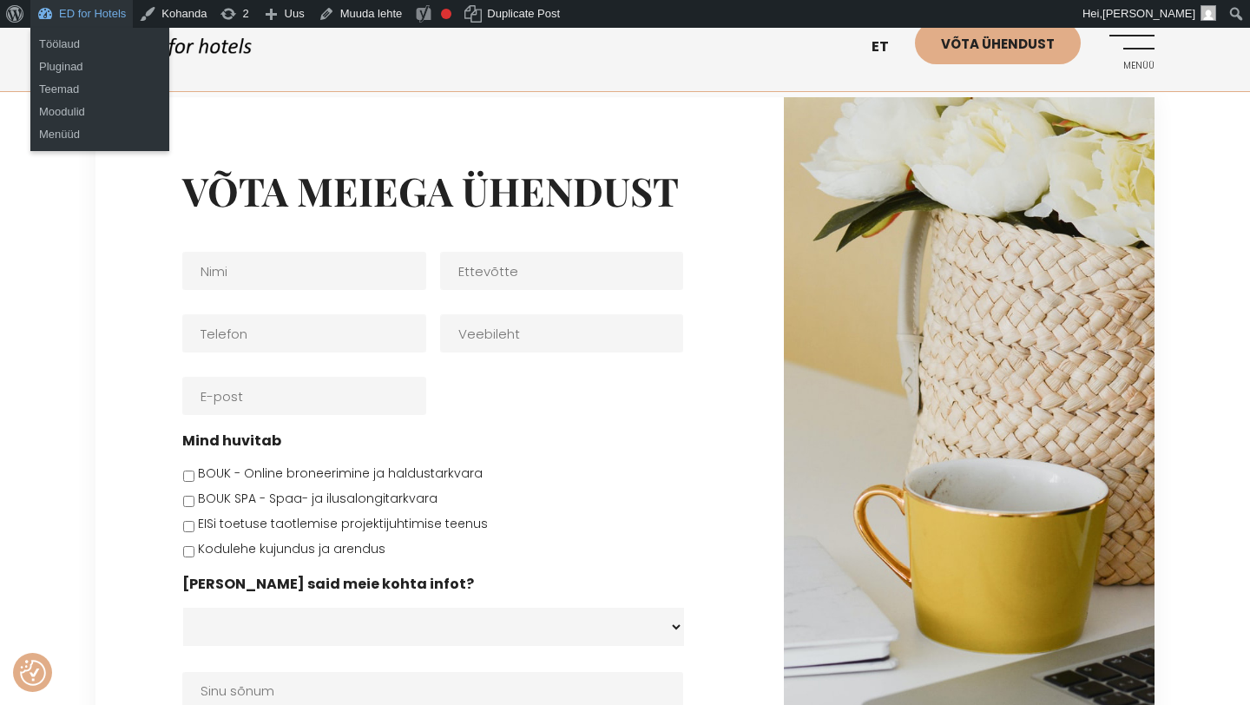
click at [96, 15] on link "ED for Hotels" at bounding box center [81, 14] width 102 height 28
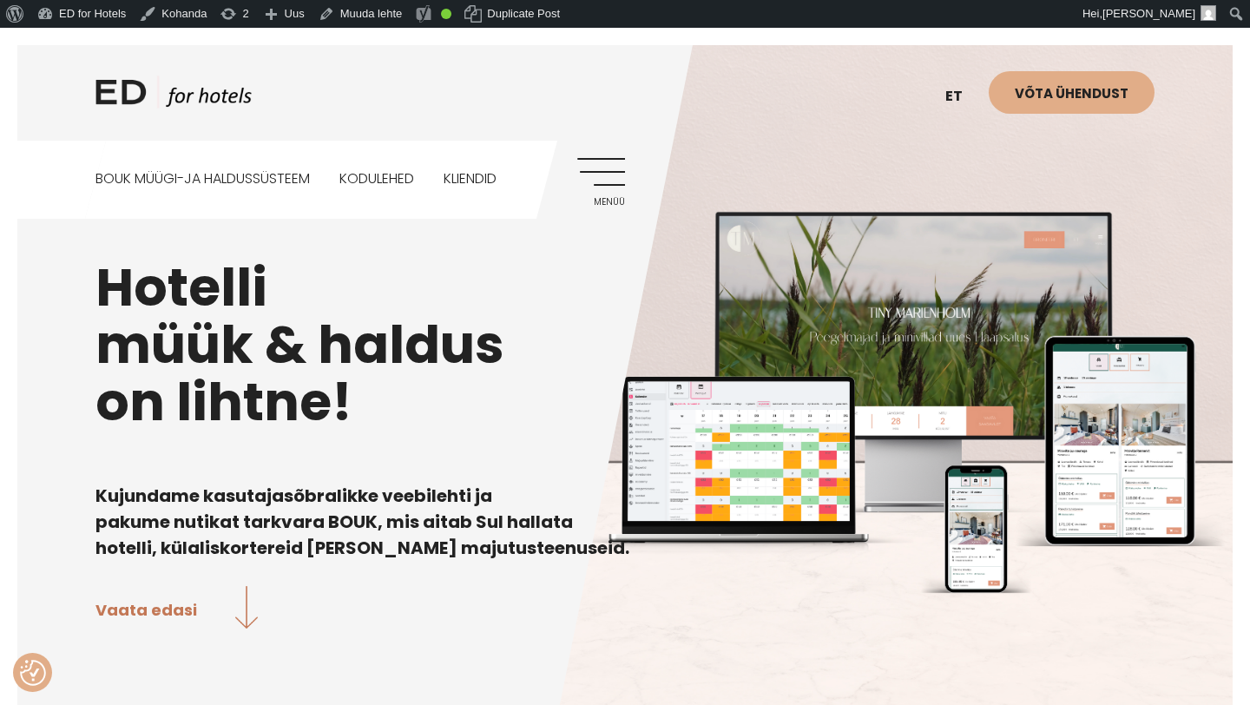
click at [620, 181] on link "Menüü" at bounding box center [601, 182] width 48 height 48
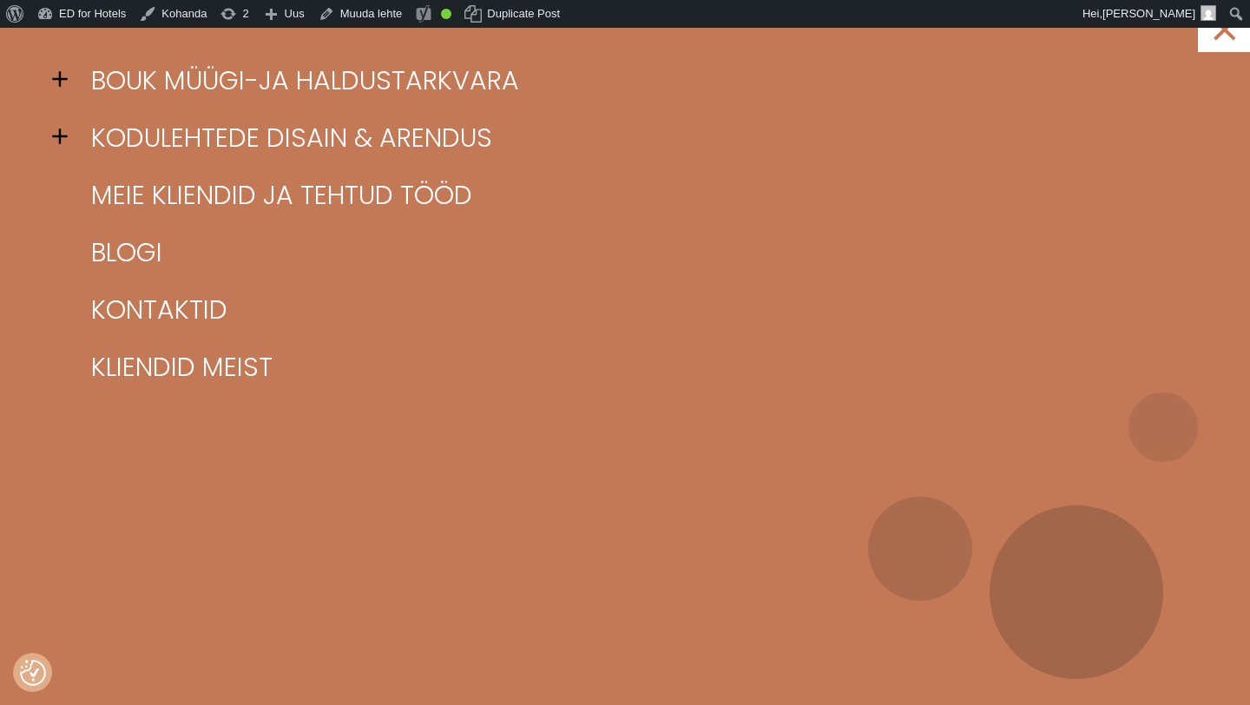
click at [64, 86] on span at bounding box center [65, 79] width 26 height 26
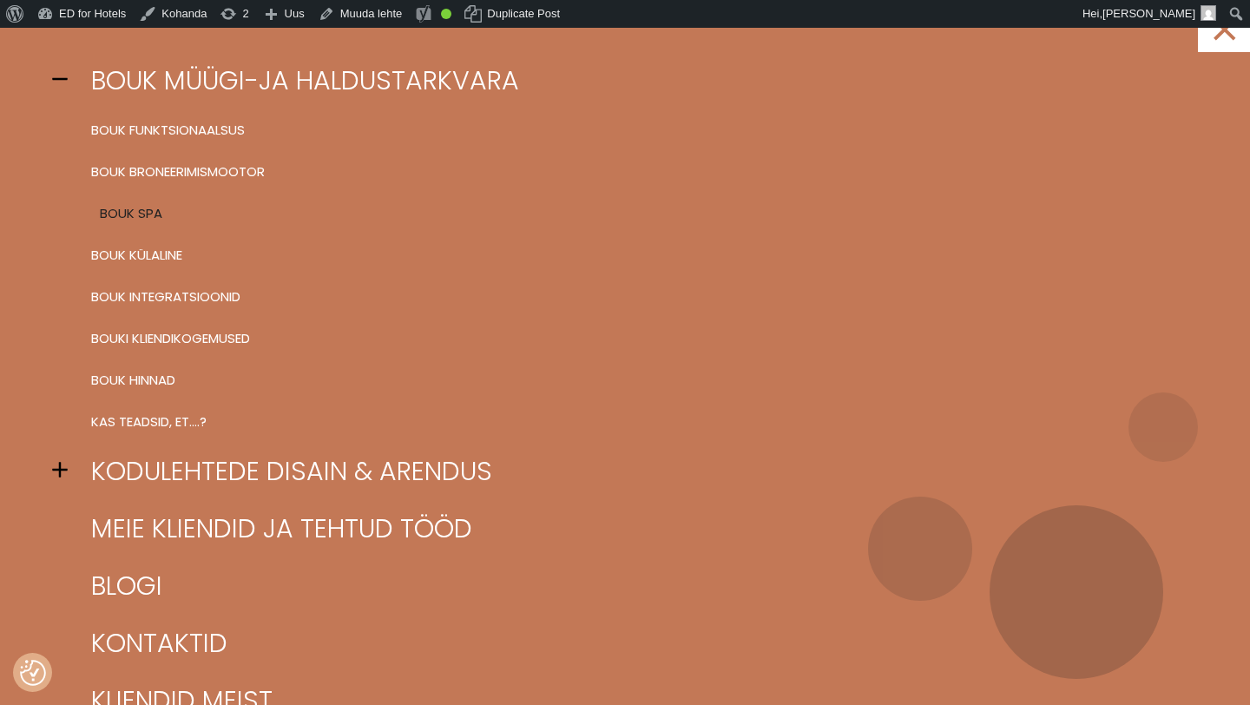
click at [137, 212] on link "BOUK SPA" at bounding box center [647, 214] width 1120 height 42
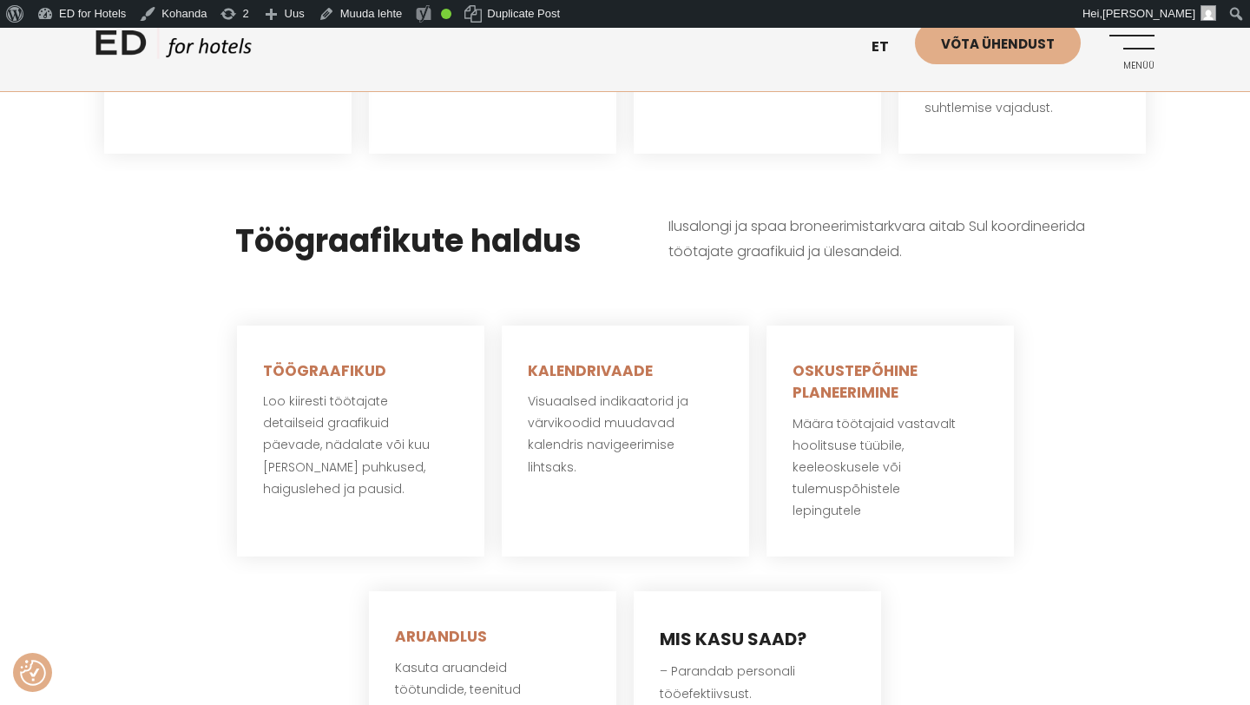
scroll to position [3276, 0]
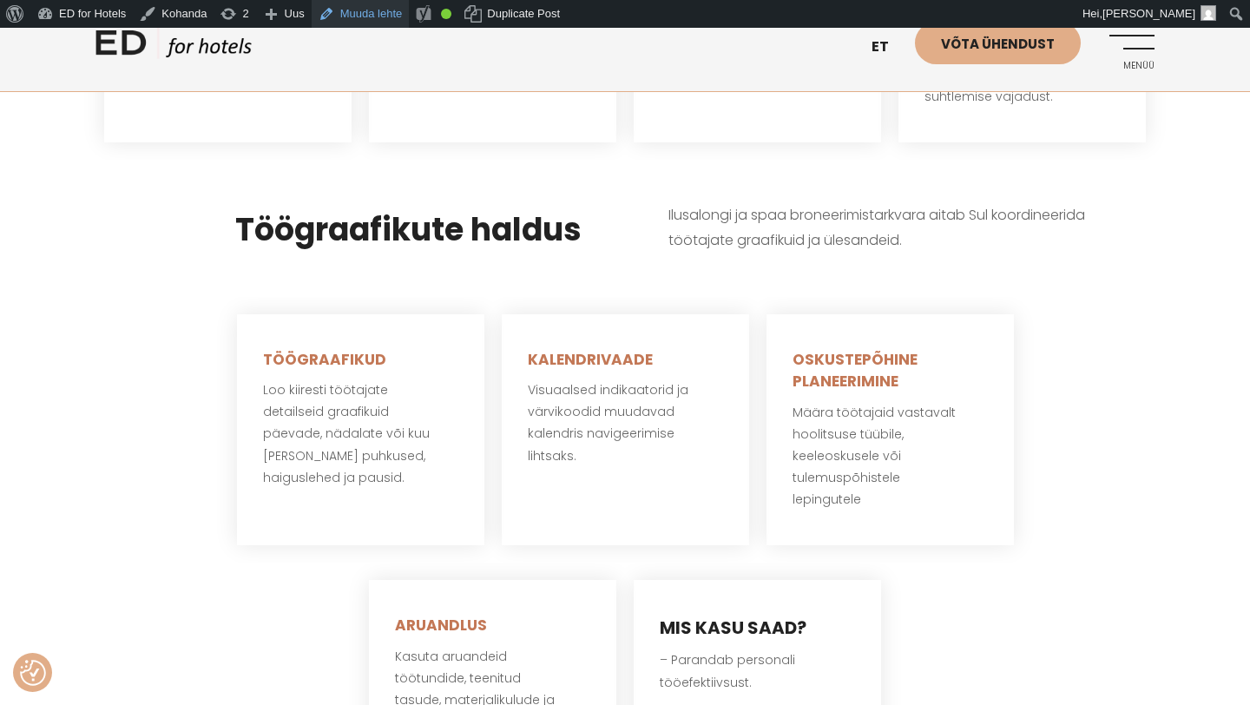
click at [379, 13] on link "Muuda lehte" at bounding box center [361, 14] width 98 height 28
